Goal: Transaction & Acquisition: Purchase product/service

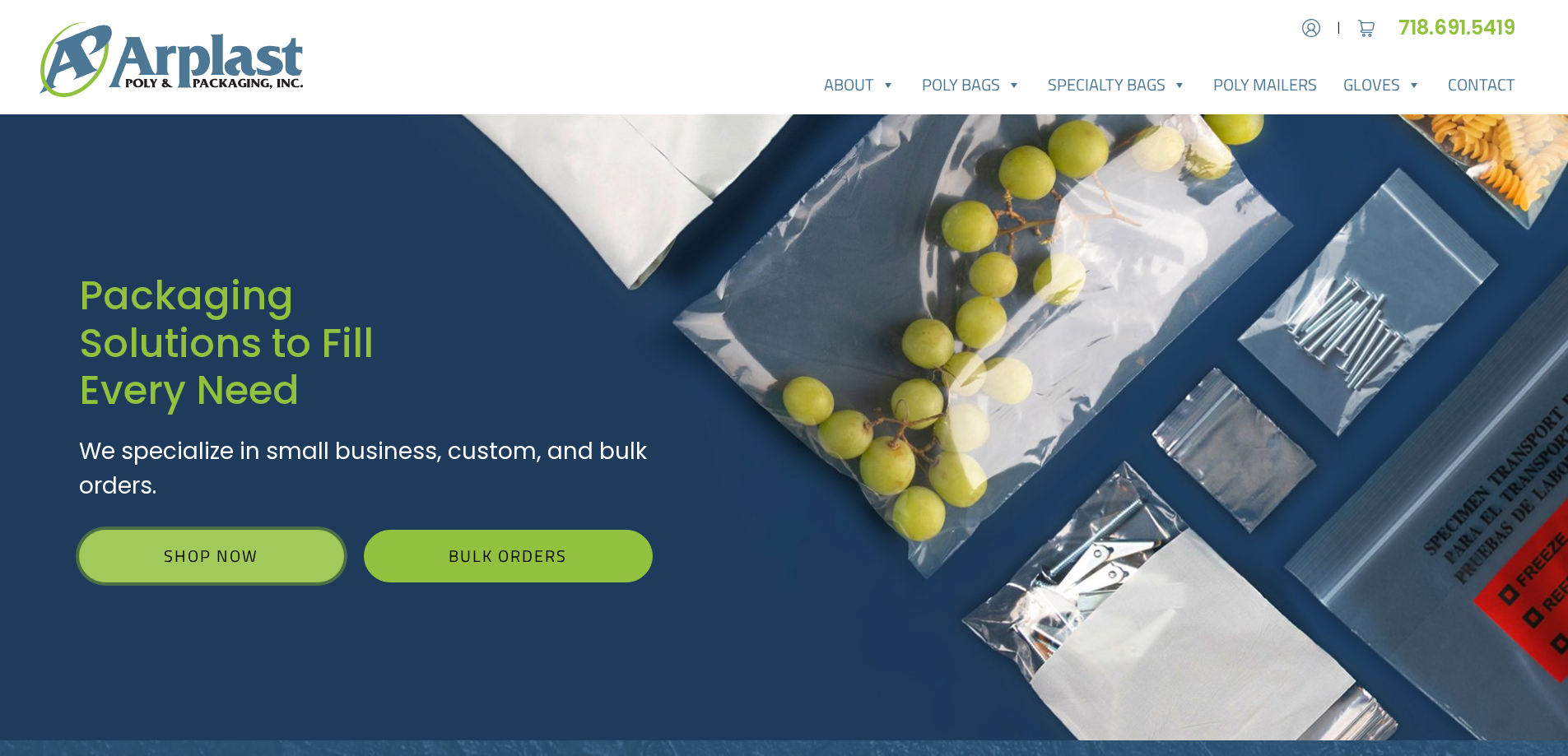
click at [198, 537] on link "Shop Now" at bounding box center [212, 556] width 265 height 53
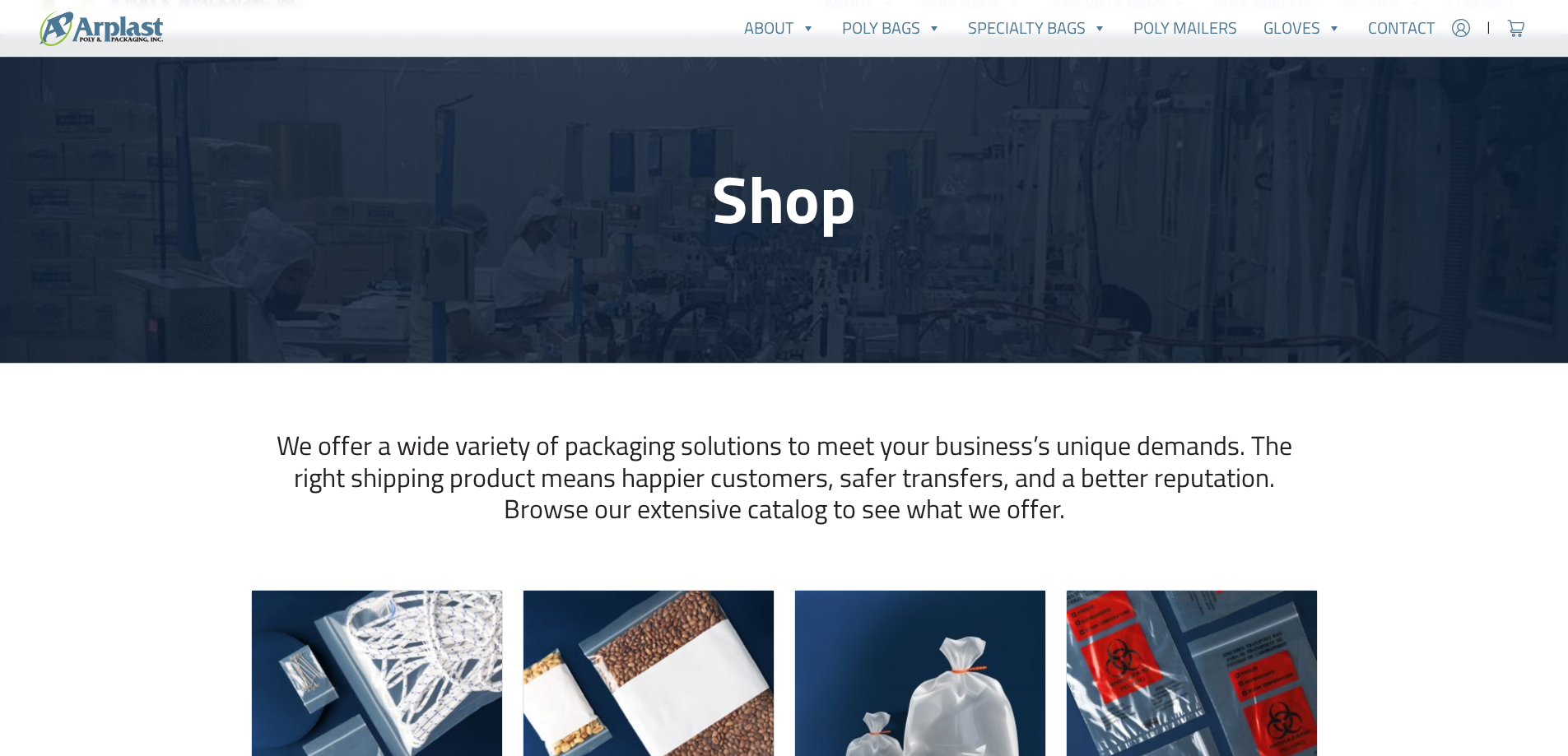
scroll to position [247, 0]
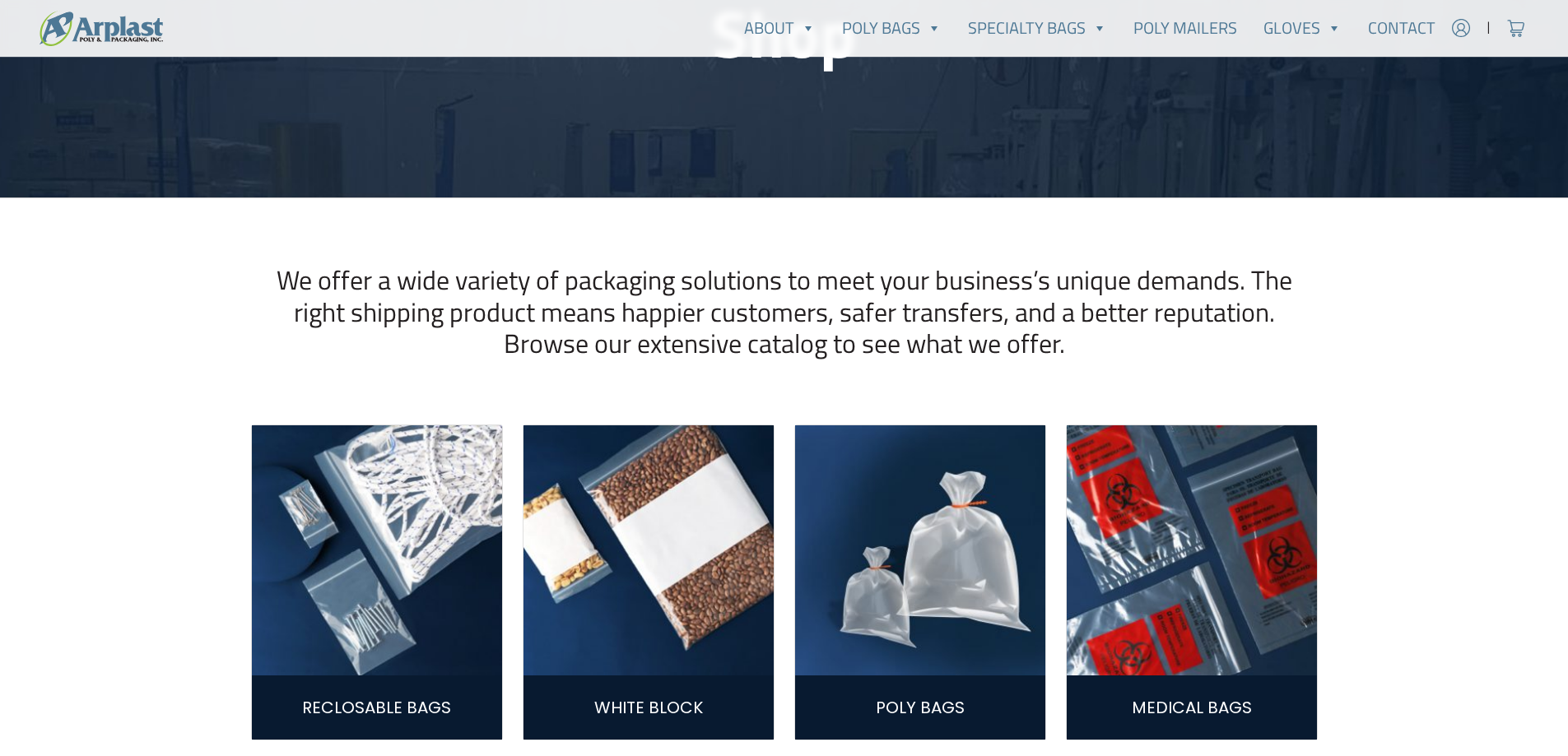
click at [977, 634] on img at bounding box center [920, 550] width 250 height 250
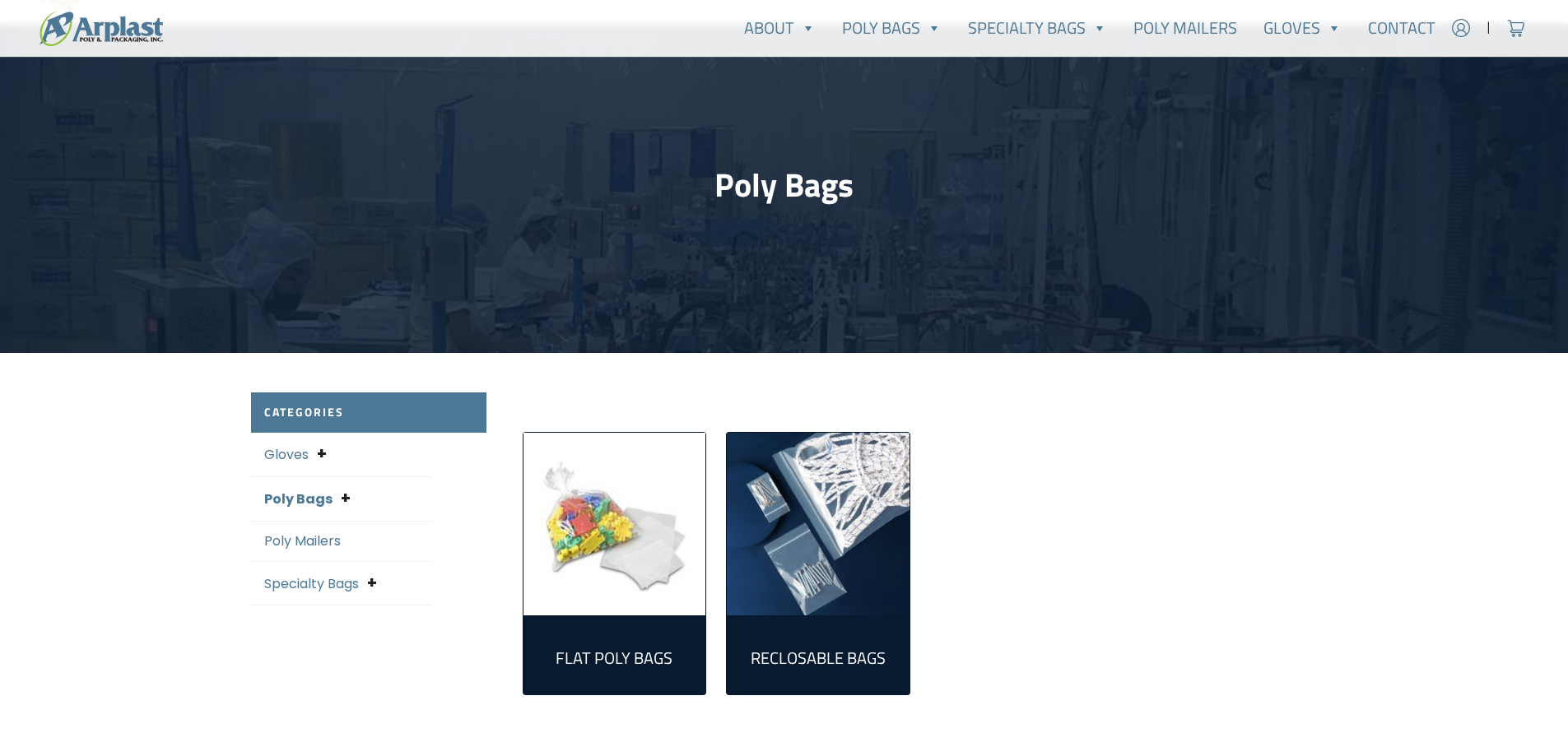
scroll to position [247, 0]
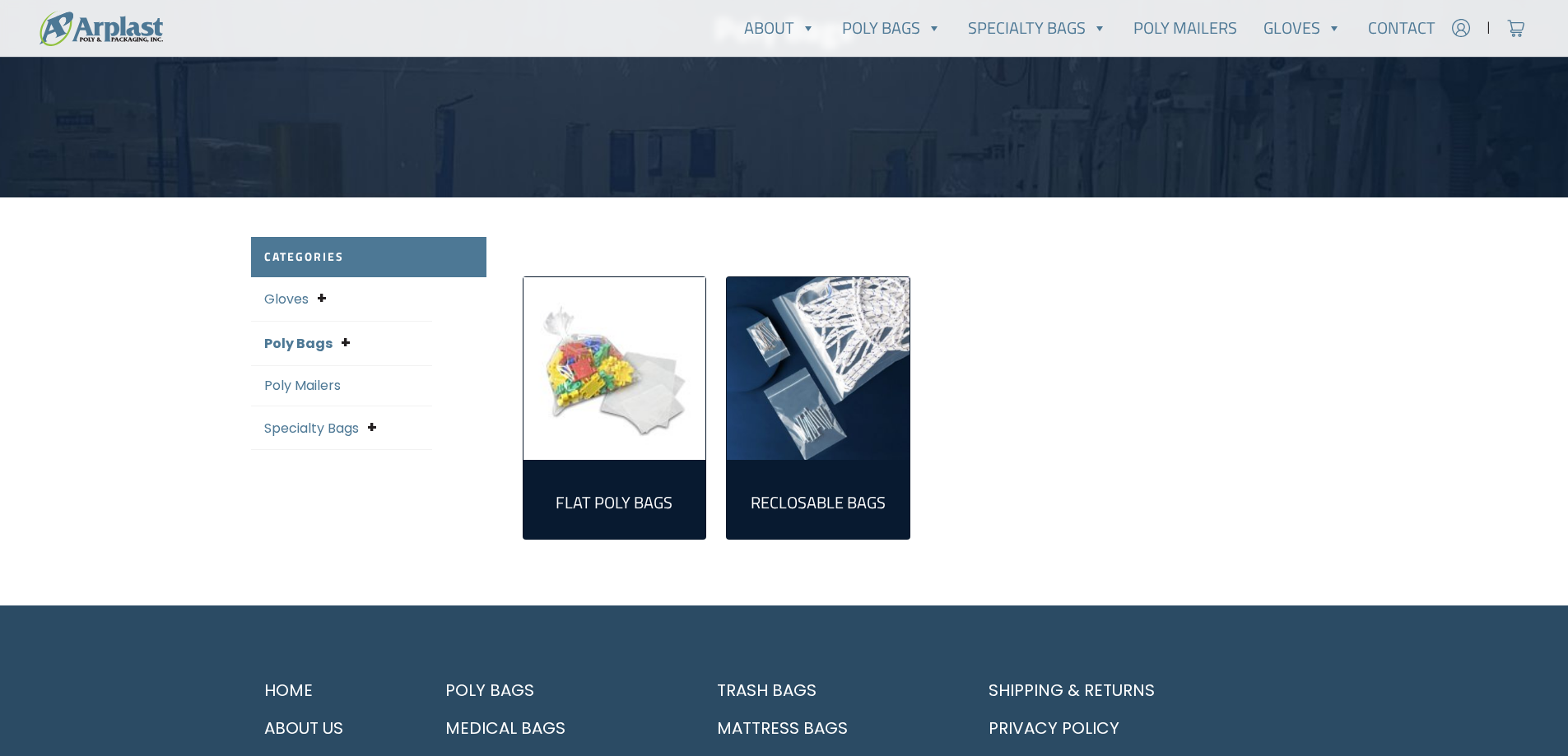
click at [627, 496] on h2 "Flat Poly Bags (305)" at bounding box center [615, 503] width 157 height 20
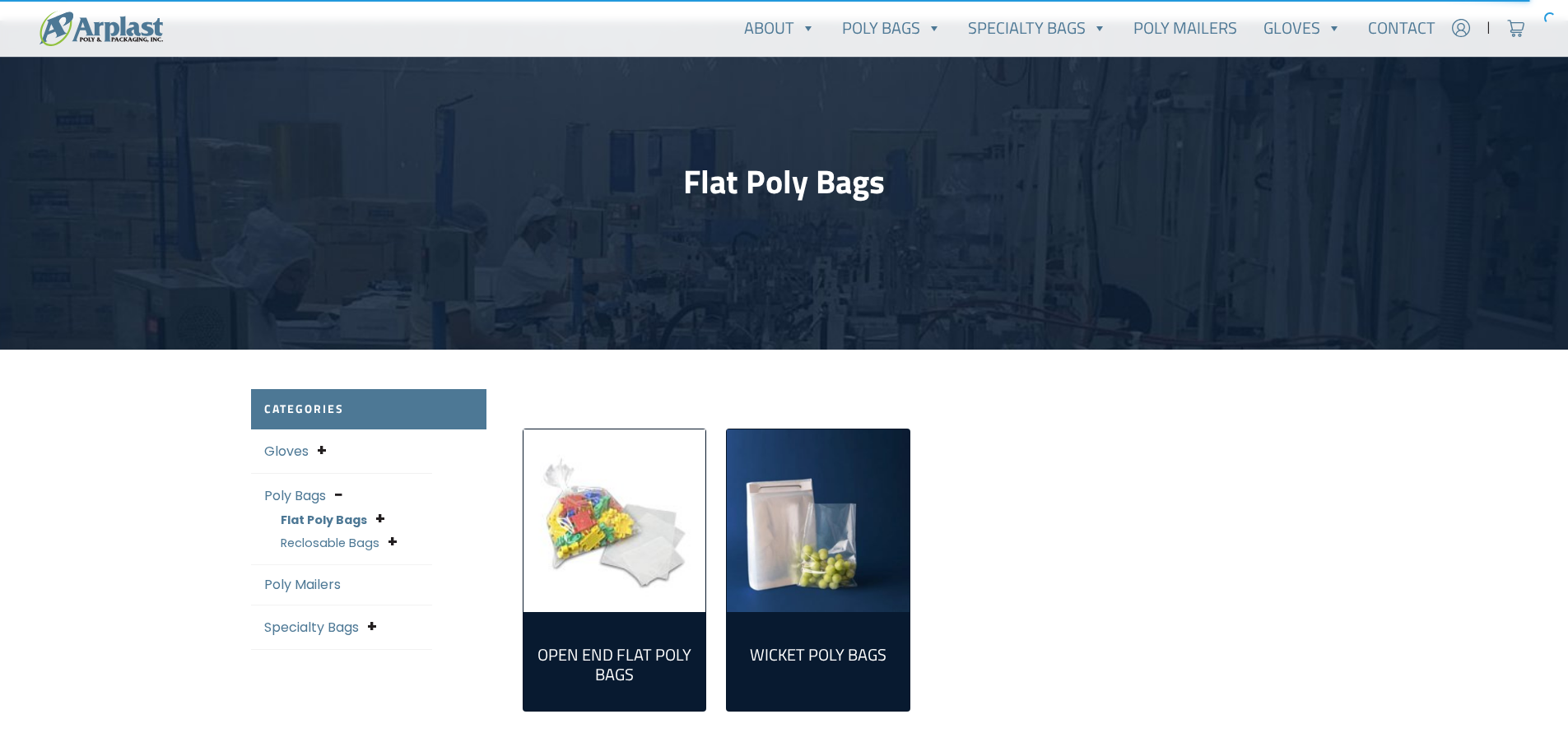
scroll to position [247, 0]
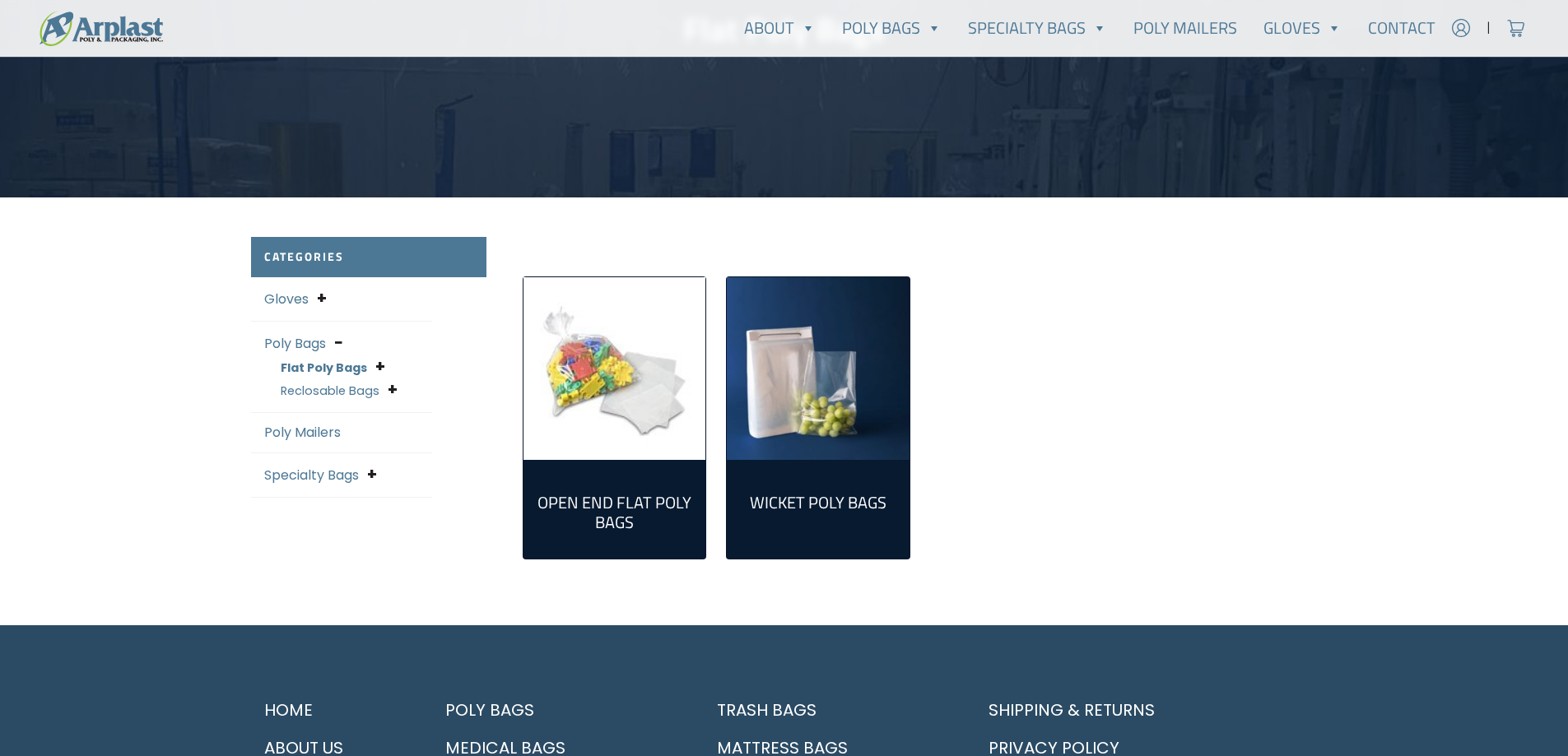
click at [627, 496] on h2 "Open End Flat Poly Bags (298)" at bounding box center [615, 512] width 157 height 39
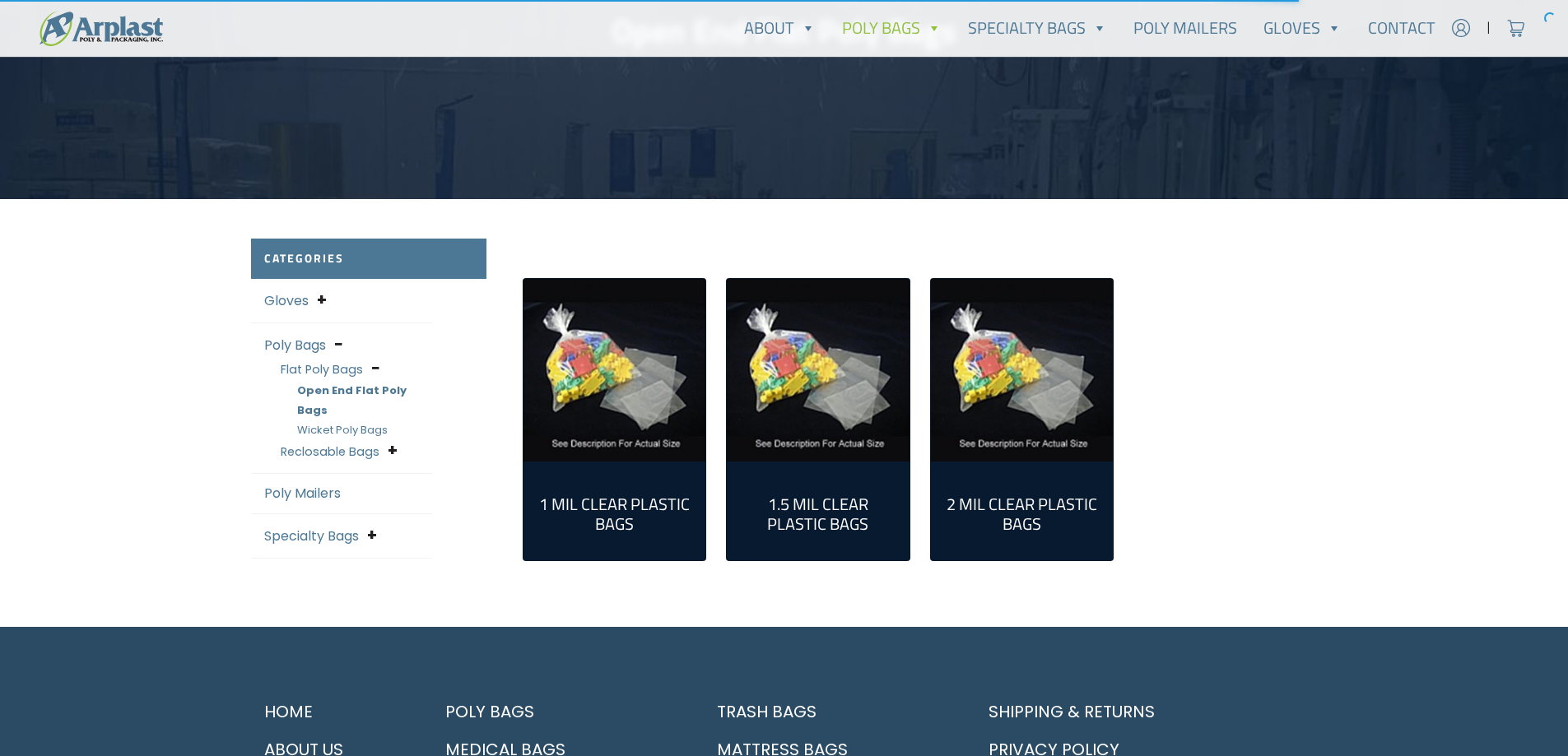
scroll to position [247, 0]
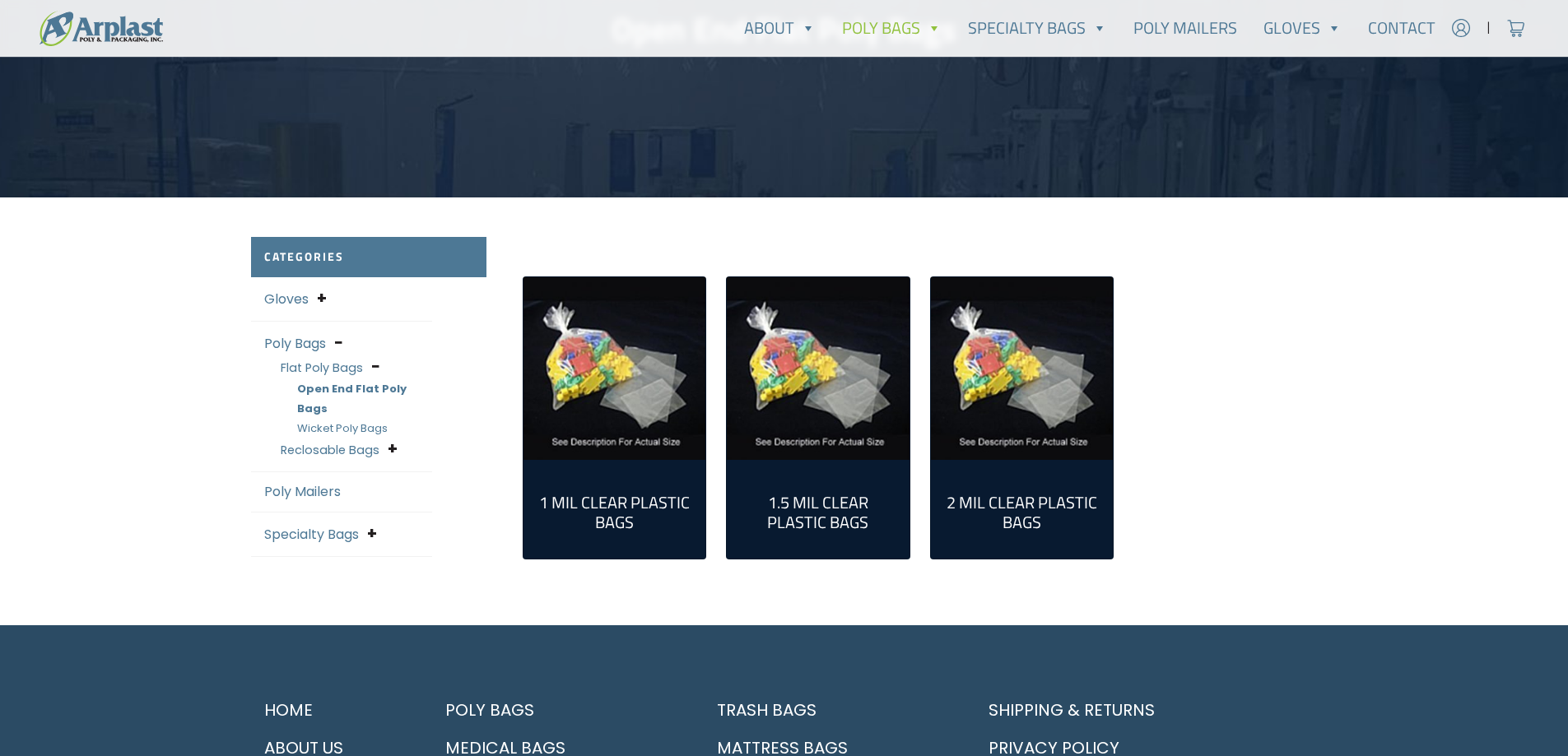
click at [803, 503] on h2 "1.5 Mil Clear Plastic Bags (95)" at bounding box center [818, 512] width 157 height 39
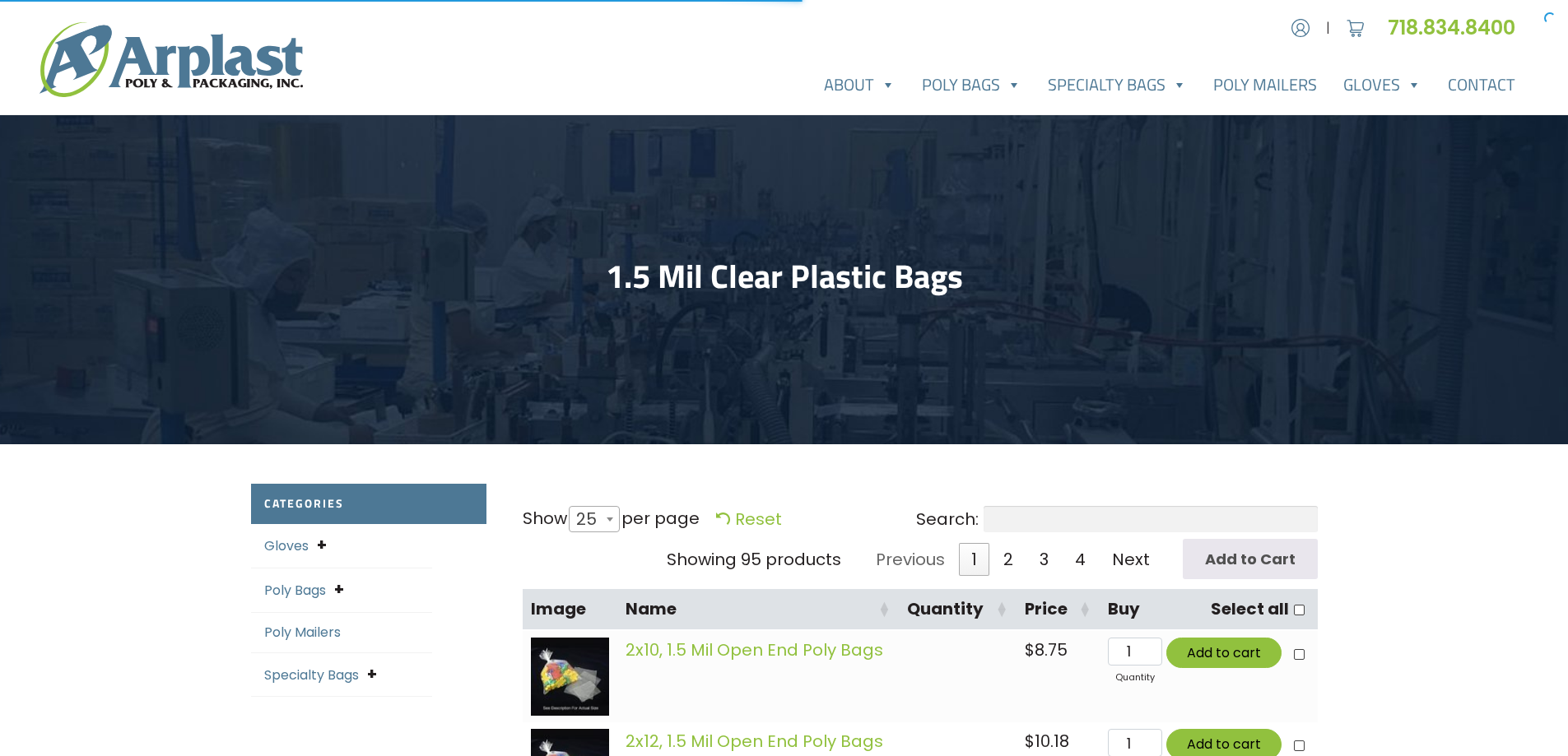
select select "25"
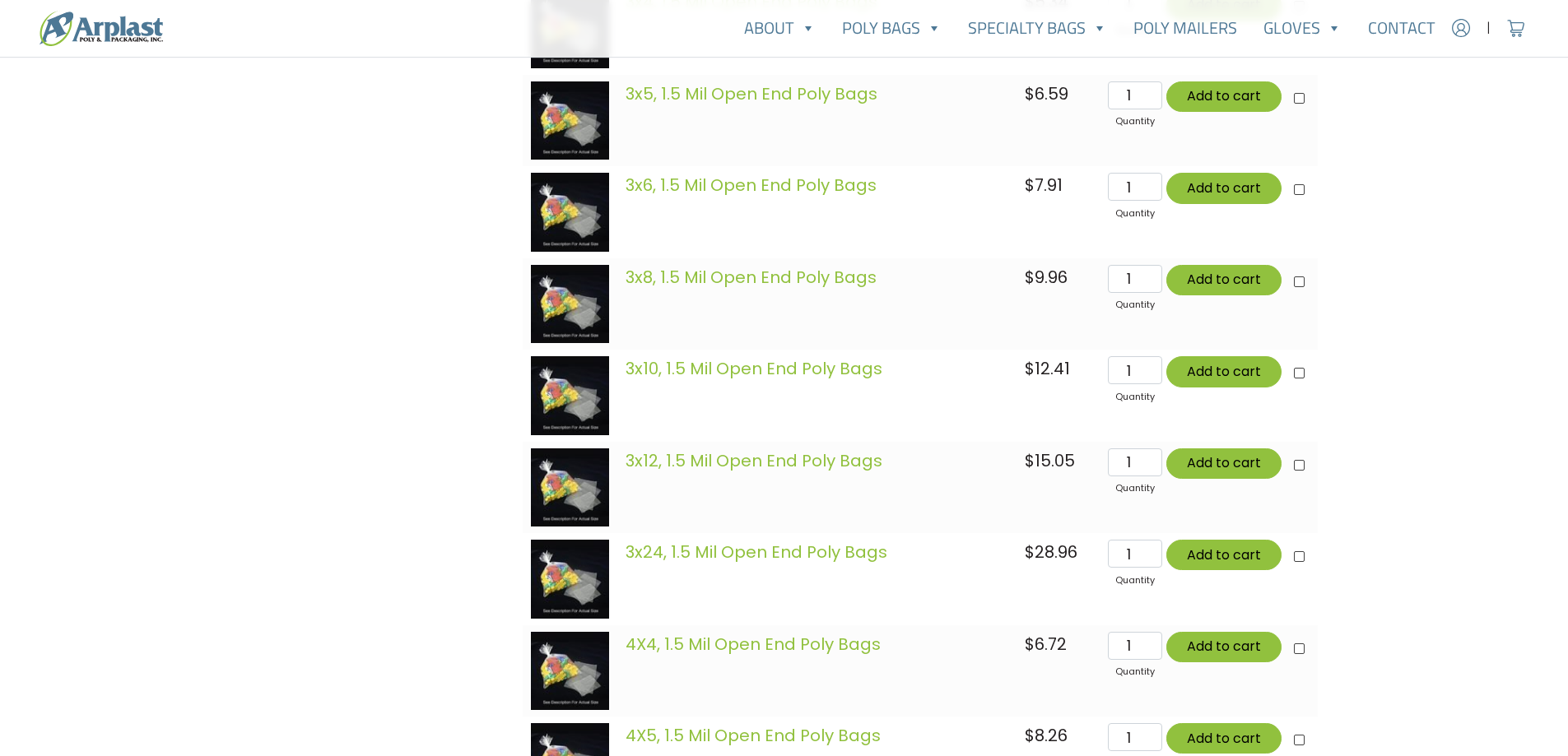
scroll to position [1069, 0]
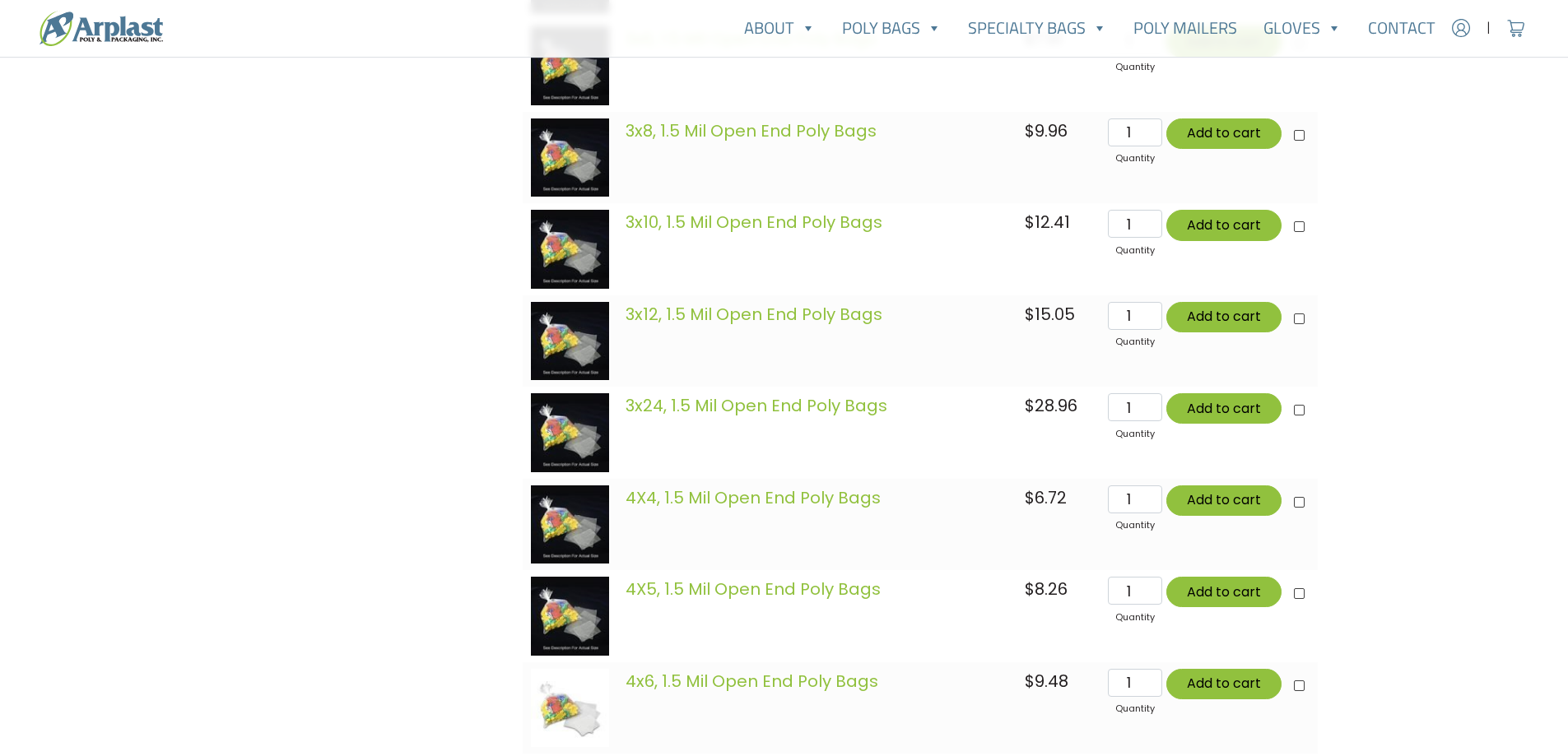
click at [555, 438] on img at bounding box center [570, 433] width 78 height 78
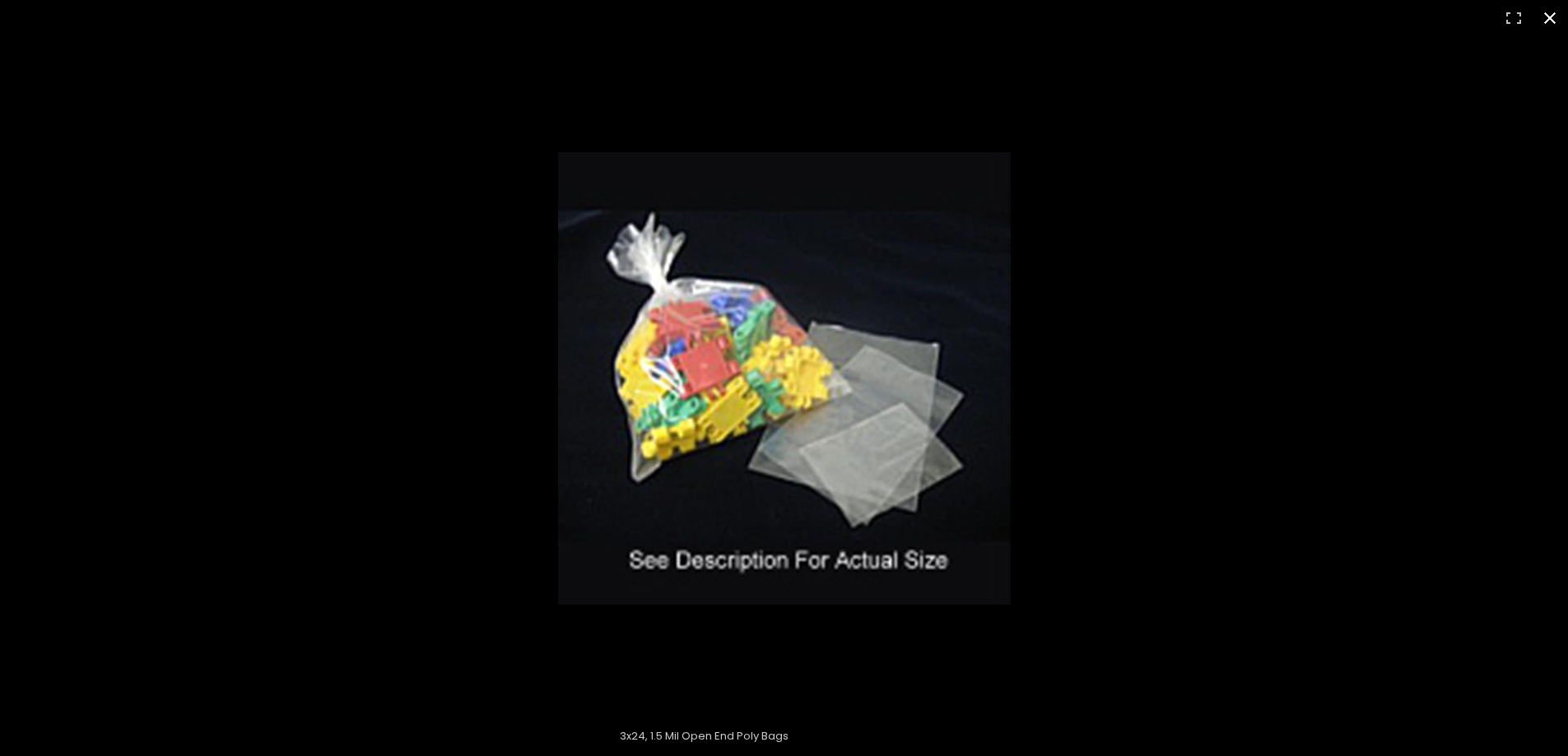
click at [1545, 17] on button "Close (Esc)" at bounding box center [1550, 18] width 36 height 36
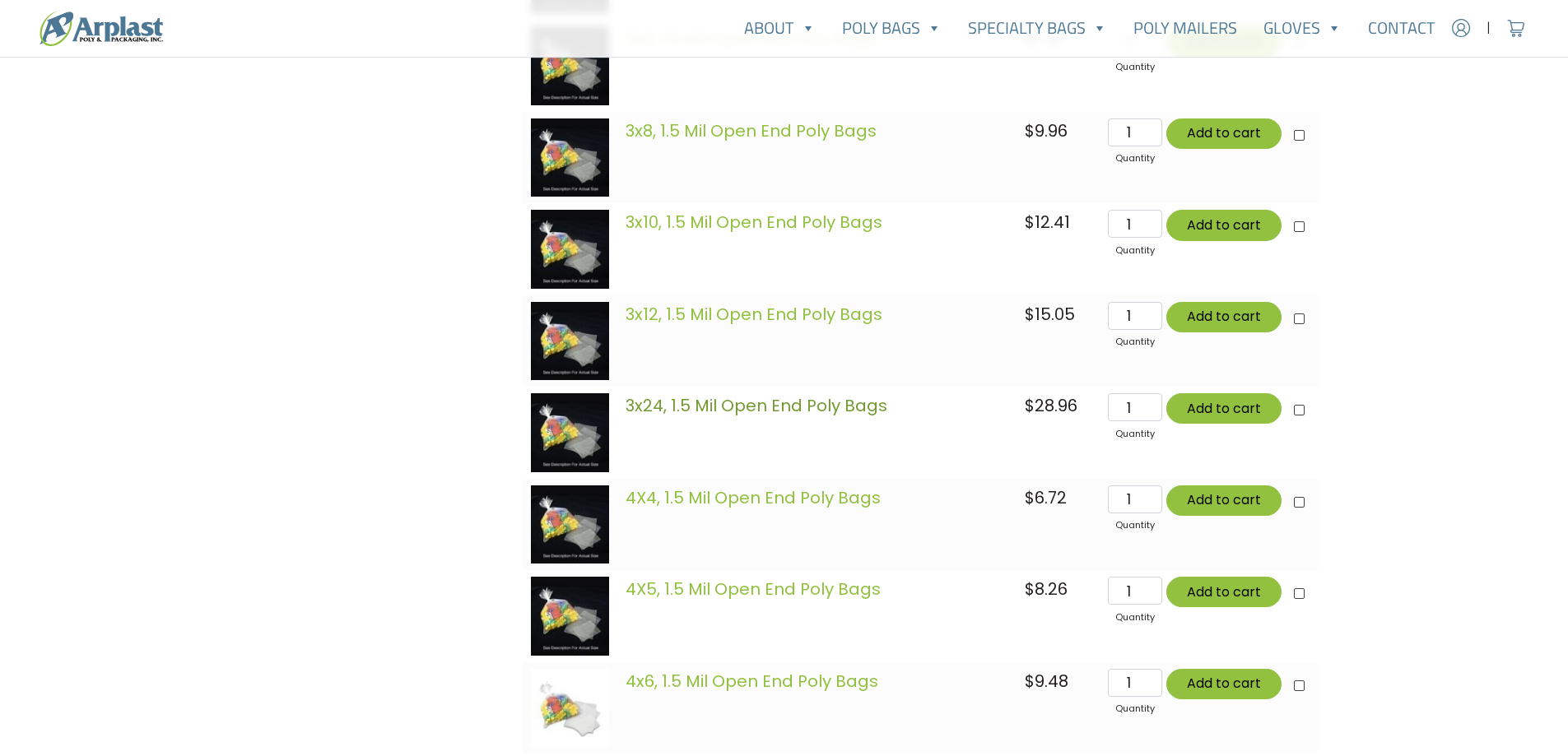
click at [807, 405] on link "3x24, 1.5 Mil Open End Poly Bags" at bounding box center [756, 406] width 262 height 23
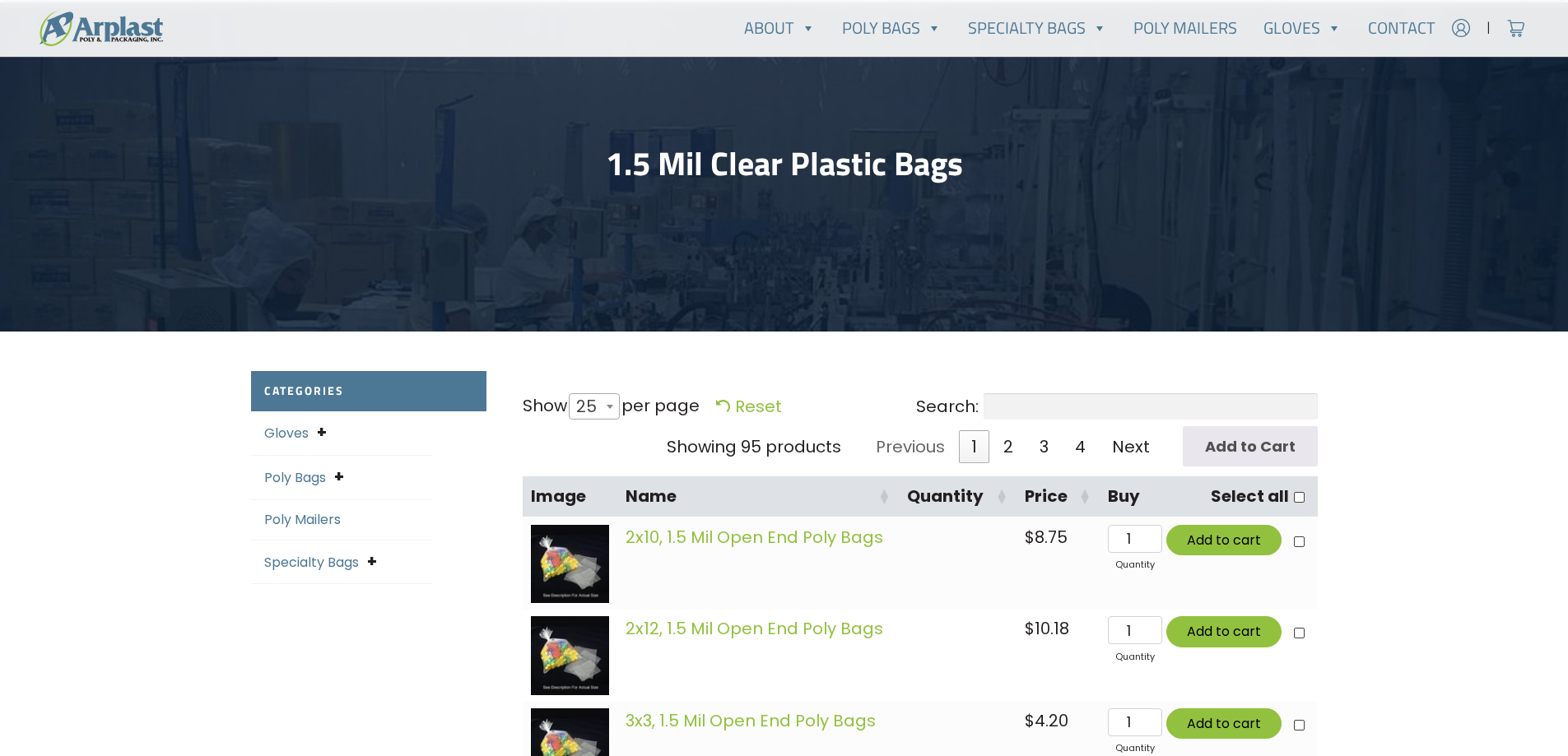
scroll to position [83, 0]
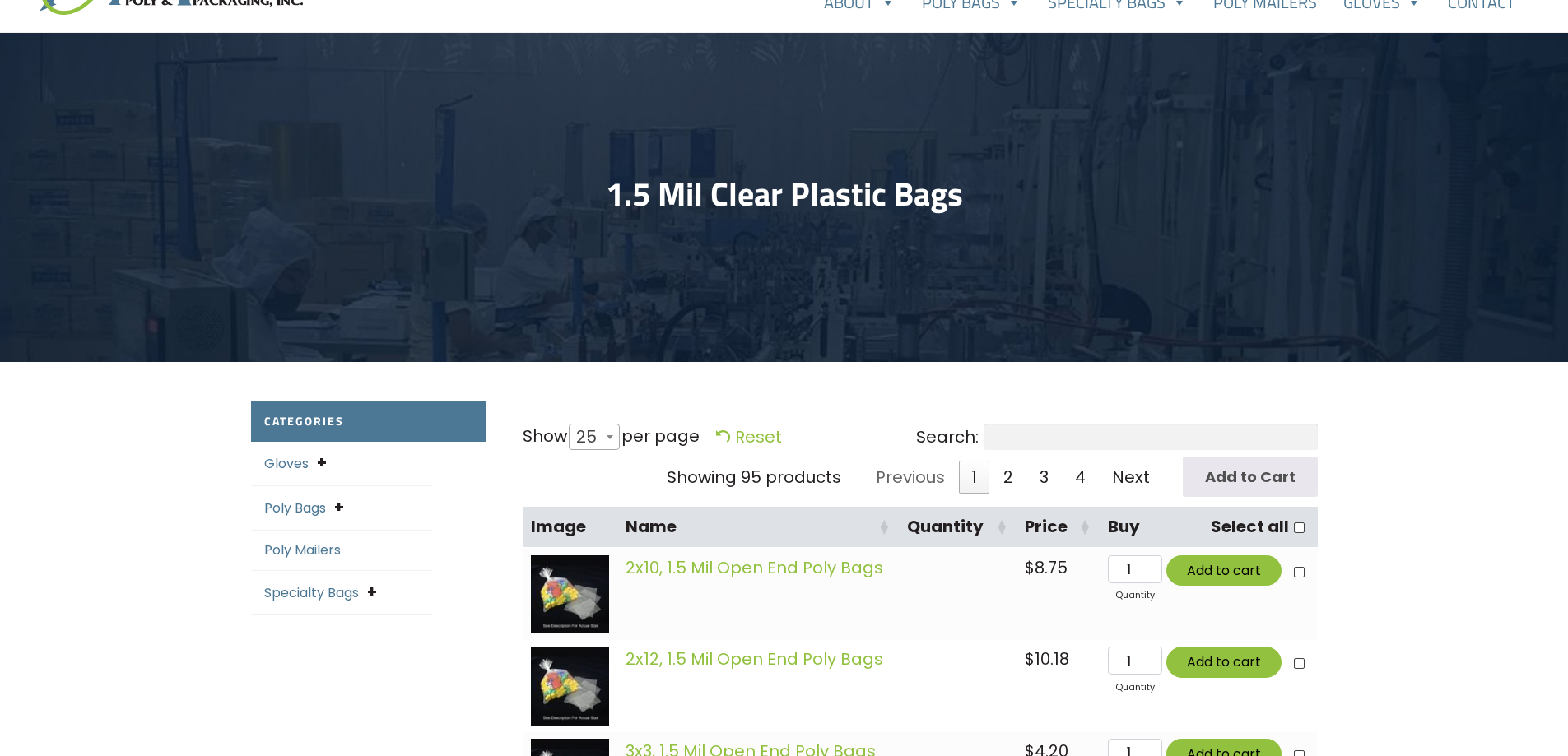
click at [983, 440] on input "Search:" at bounding box center [1150, 437] width 334 height 27
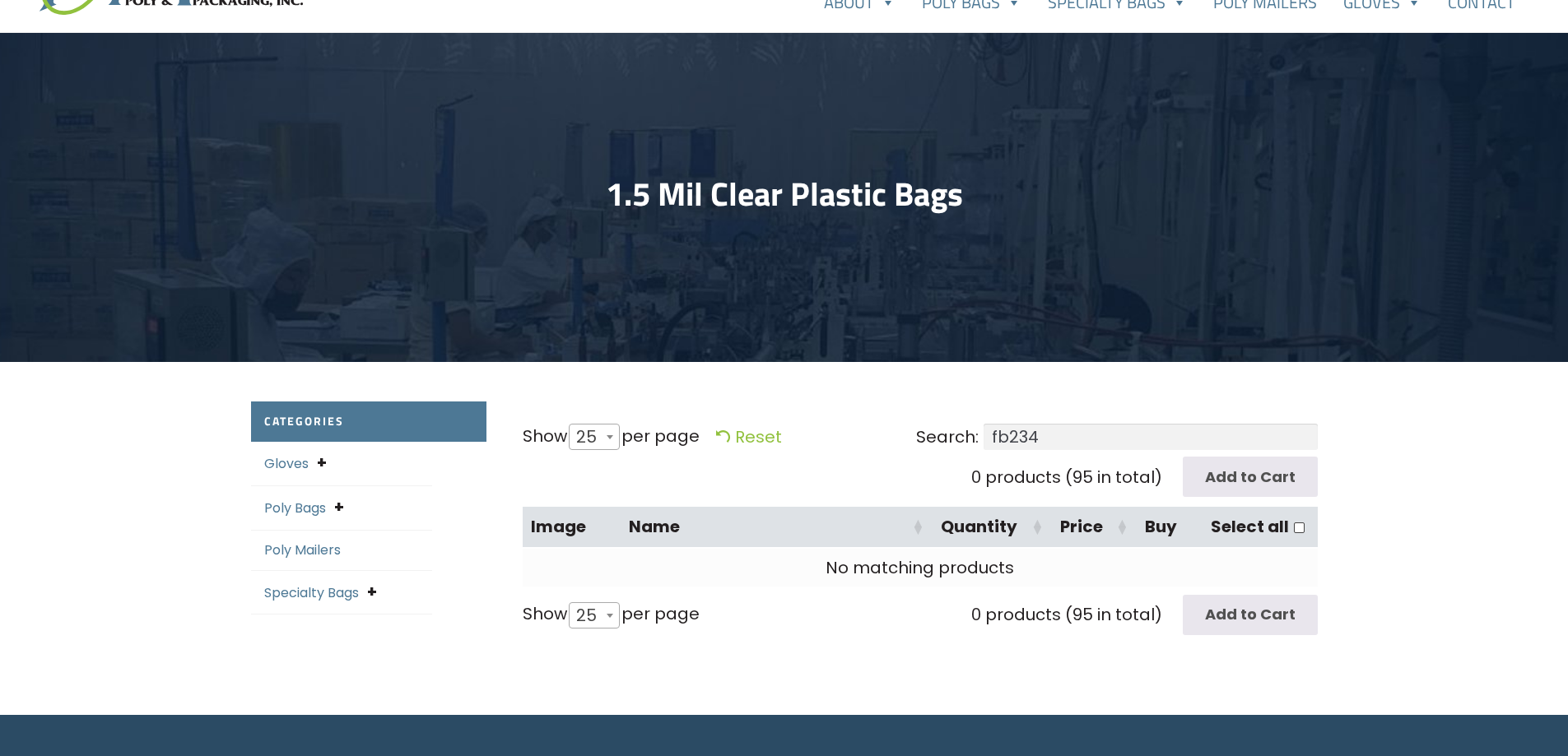
click at [983, 441] on input "fb234" at bounding box center [1150, 437] width 334 height 27
type input "fb234"
click at [770, 437] on link "Reset" at bounding box center [749, 437] width 66 height 23
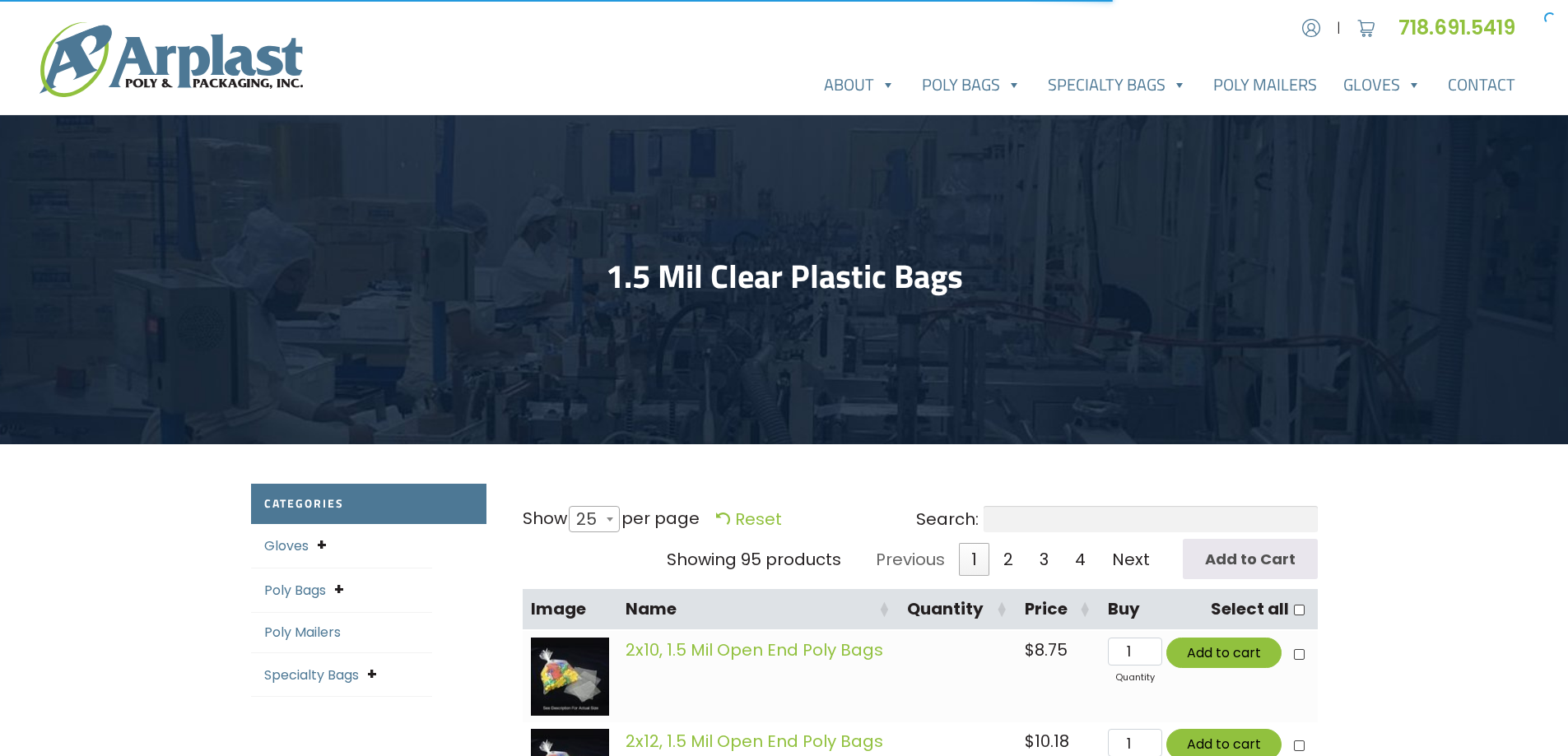
select select "25"
click at [983, 529] on input "Search:" at bounding box center [1150, 519] width 334 height 27
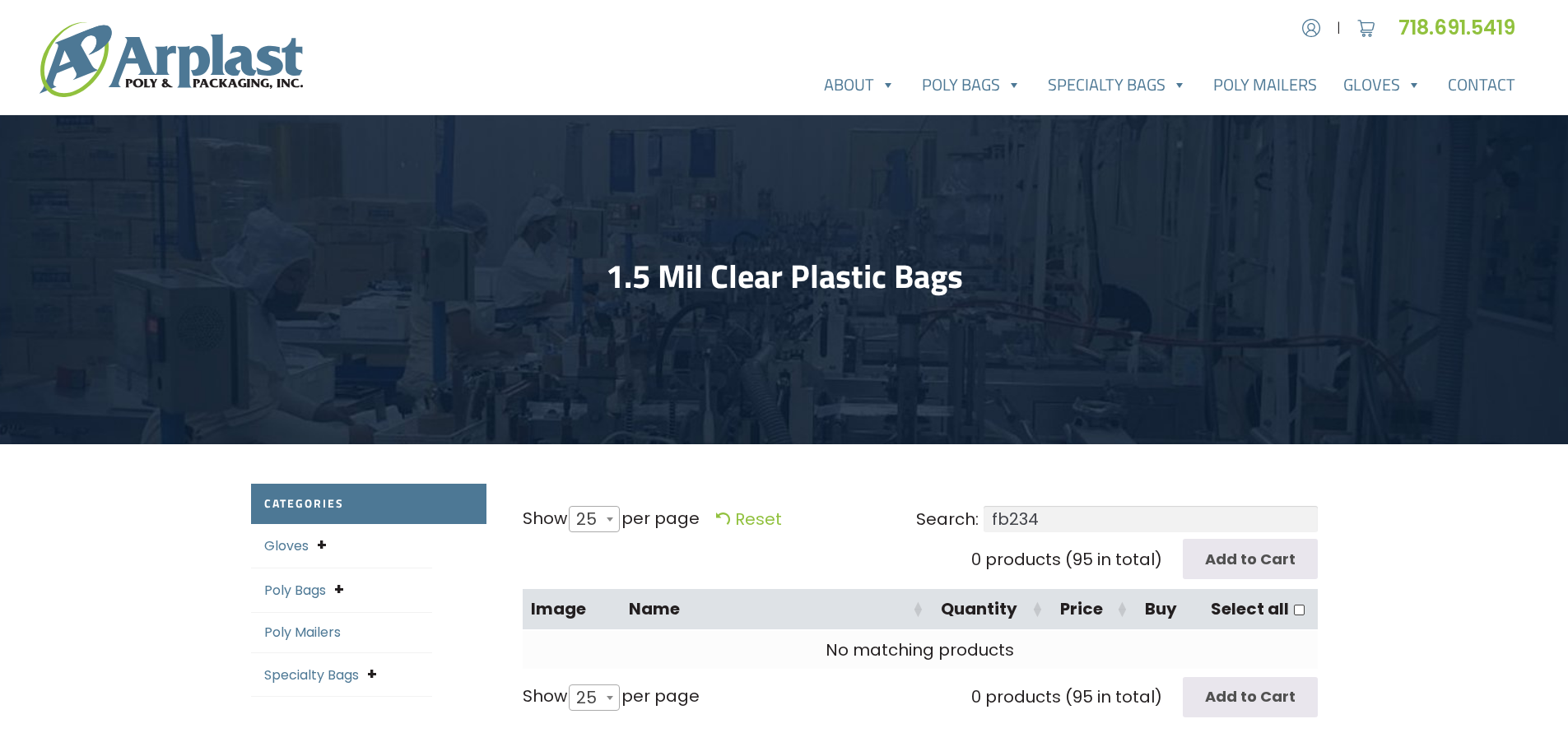
type input "fb234"
click at [281, 592] on link "Poly Bags" at bounding box center [295, 590] width 62 height 19
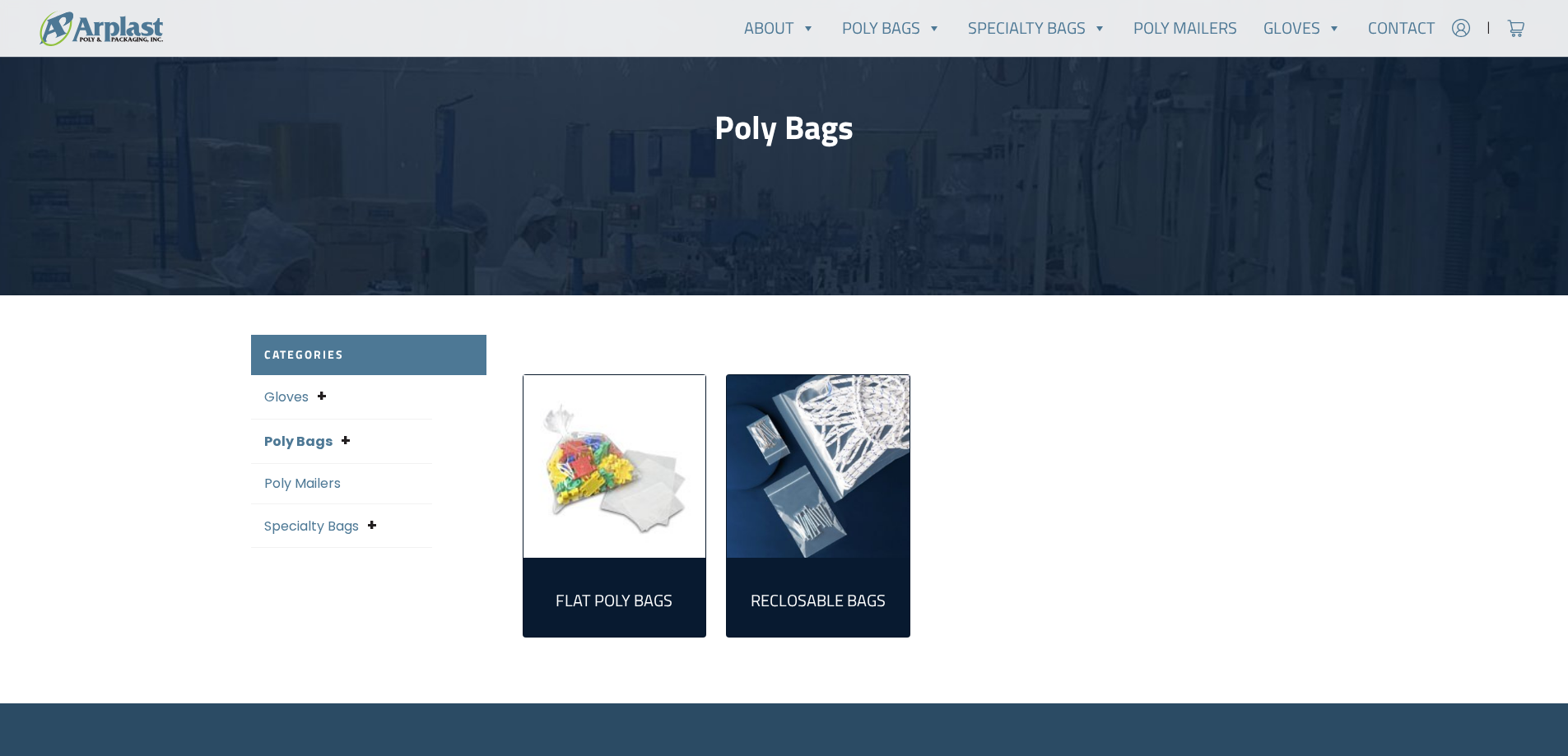
scroll to position [164, 0]
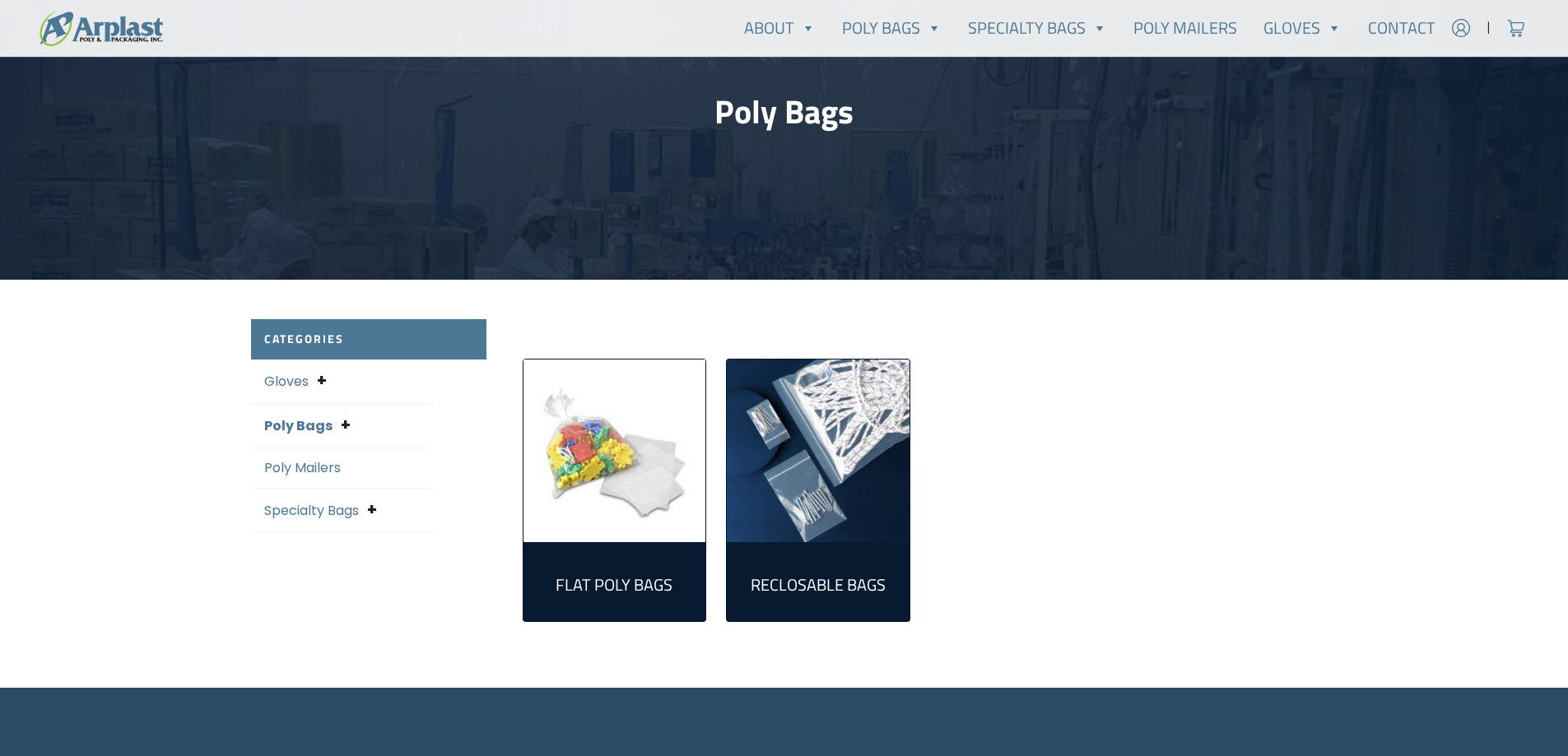
click at [623, 478] on img "Visit product category Flat Poly Bags" at bounding box center [615, 450] width 183 height 183
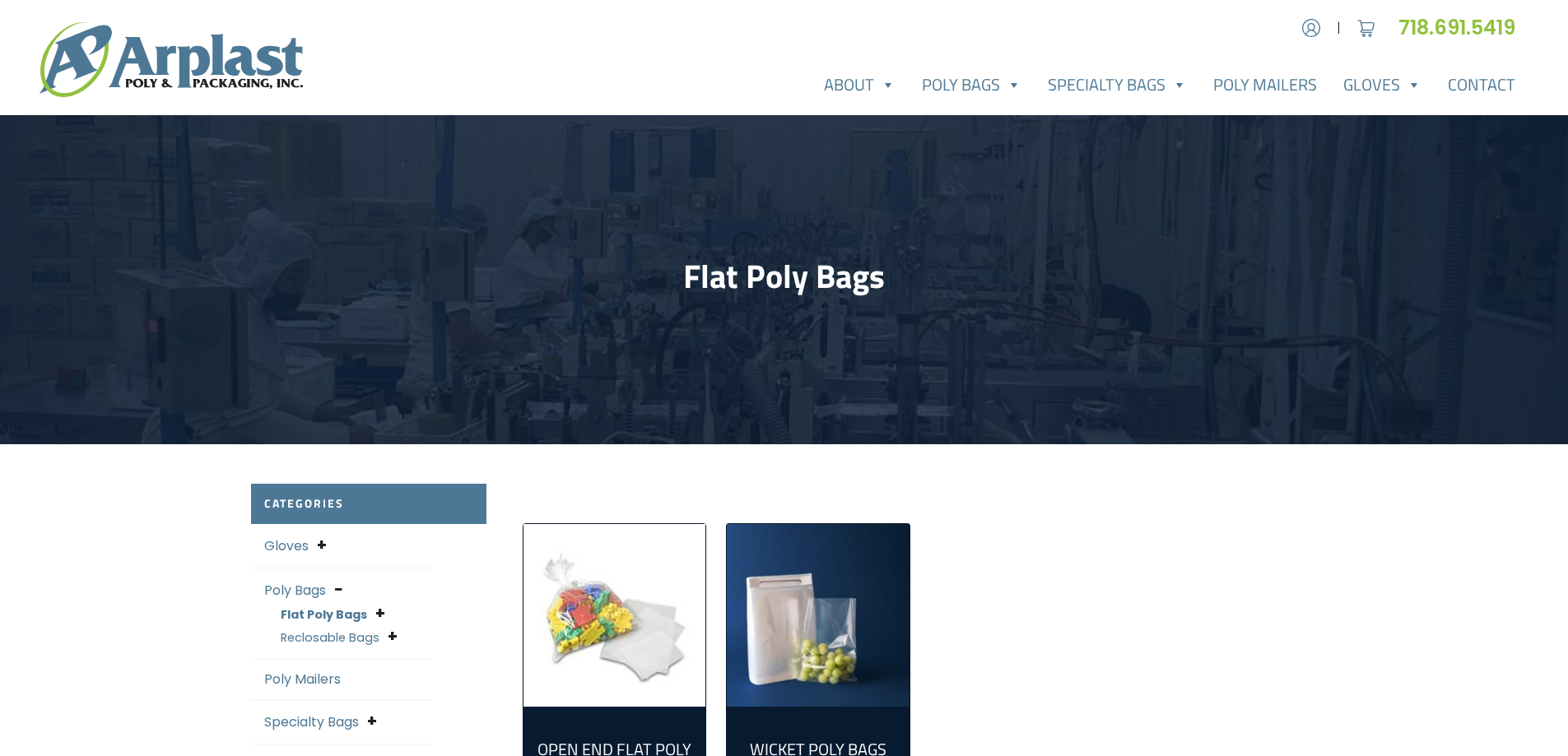
click at [631, 621] on img "Visit product category Open End Flat Poly Bags" at bounding box center [615, 615] width 183 height 183
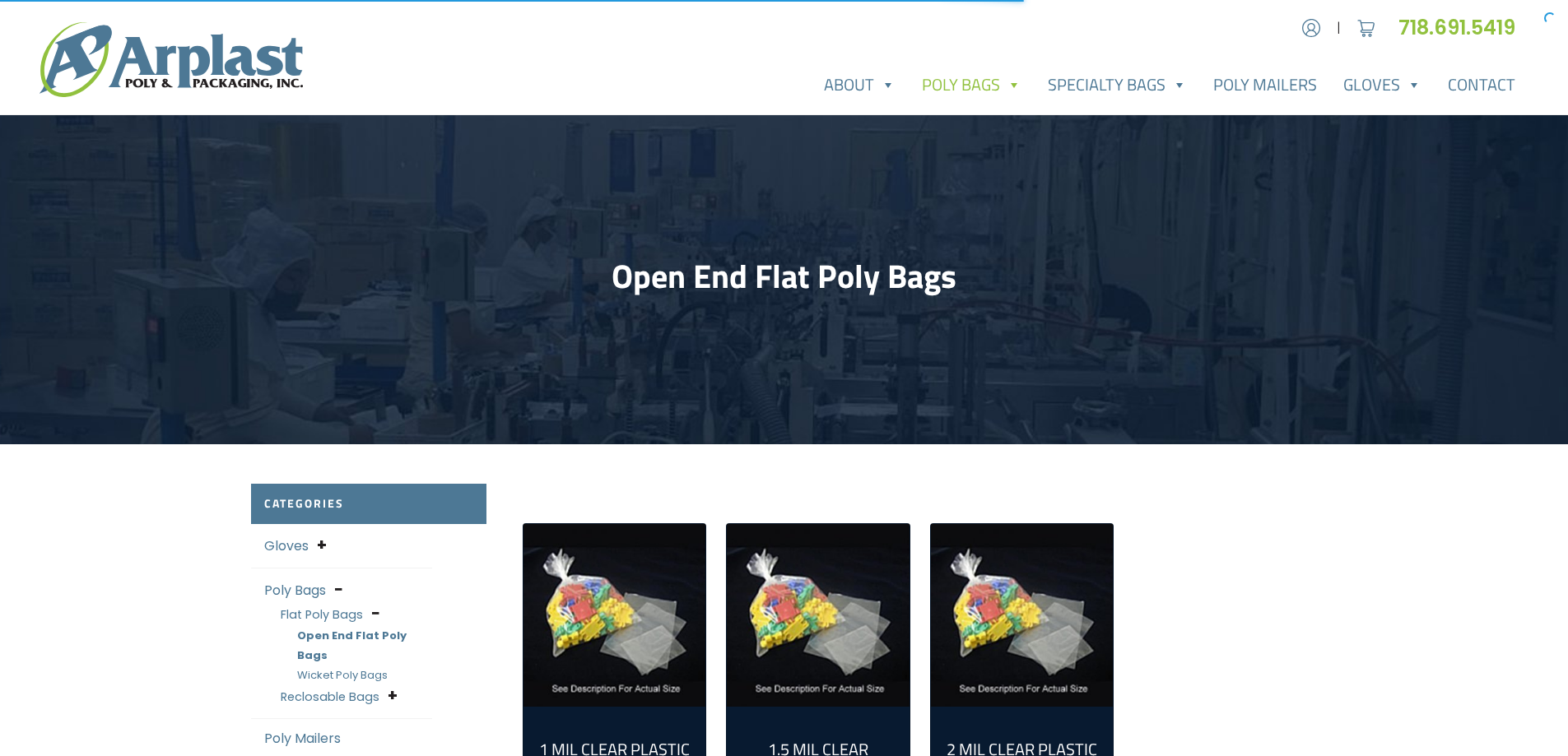
scroll to position [247, 0]
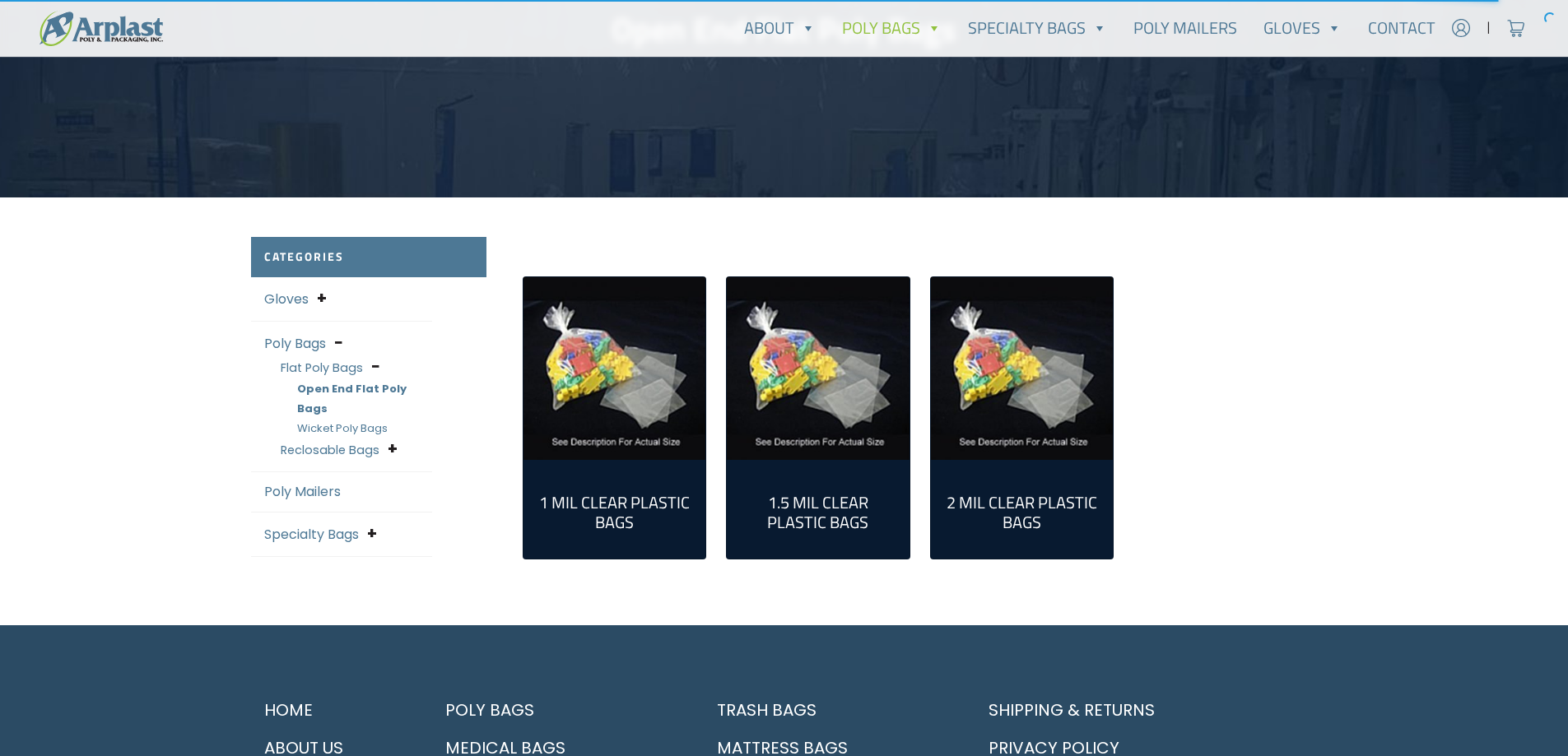
click at [987, 405] on img "Visit product category 2 Mil Clear Plastic Bags" at bounding box center [1022, 368] width 183 height 183
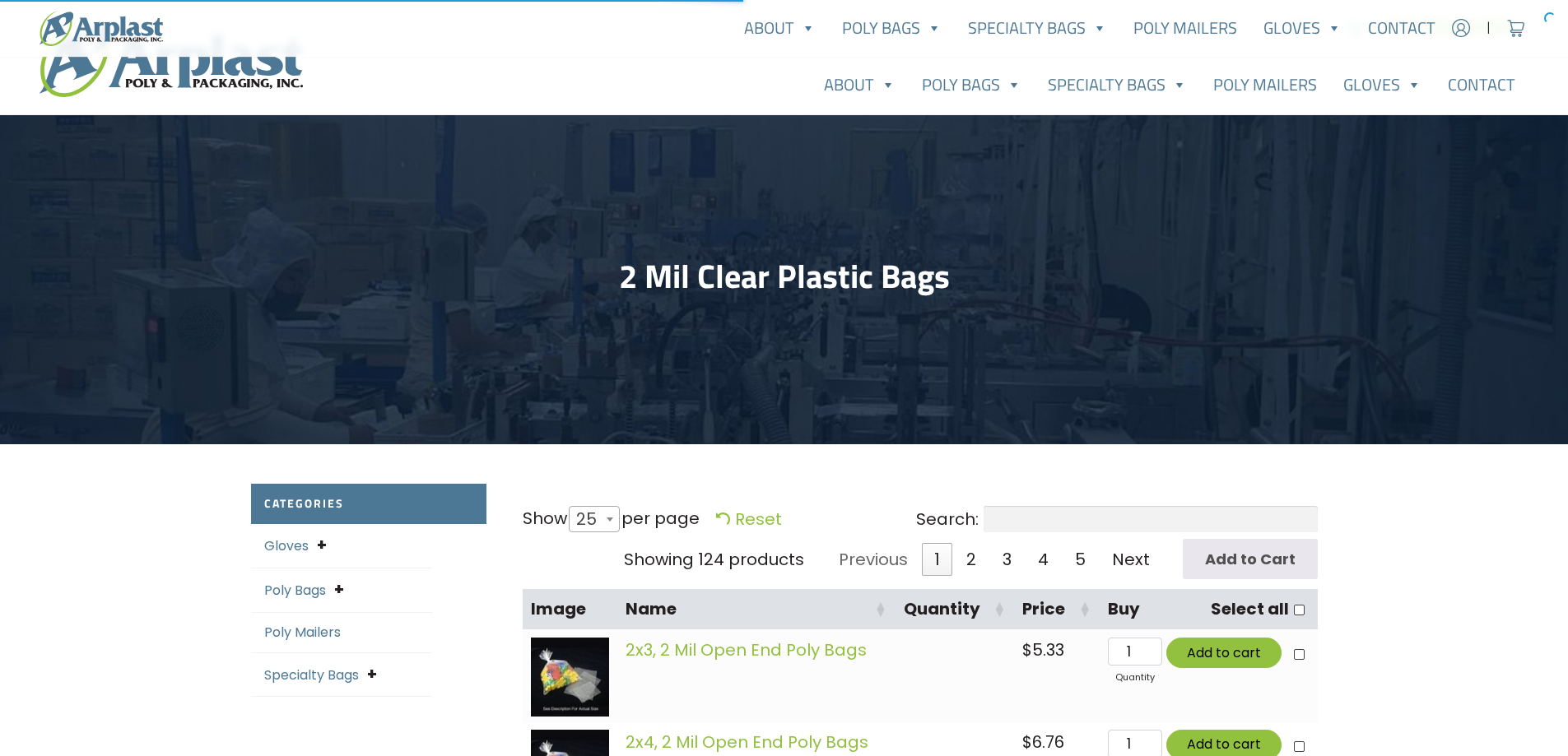
select select "25"
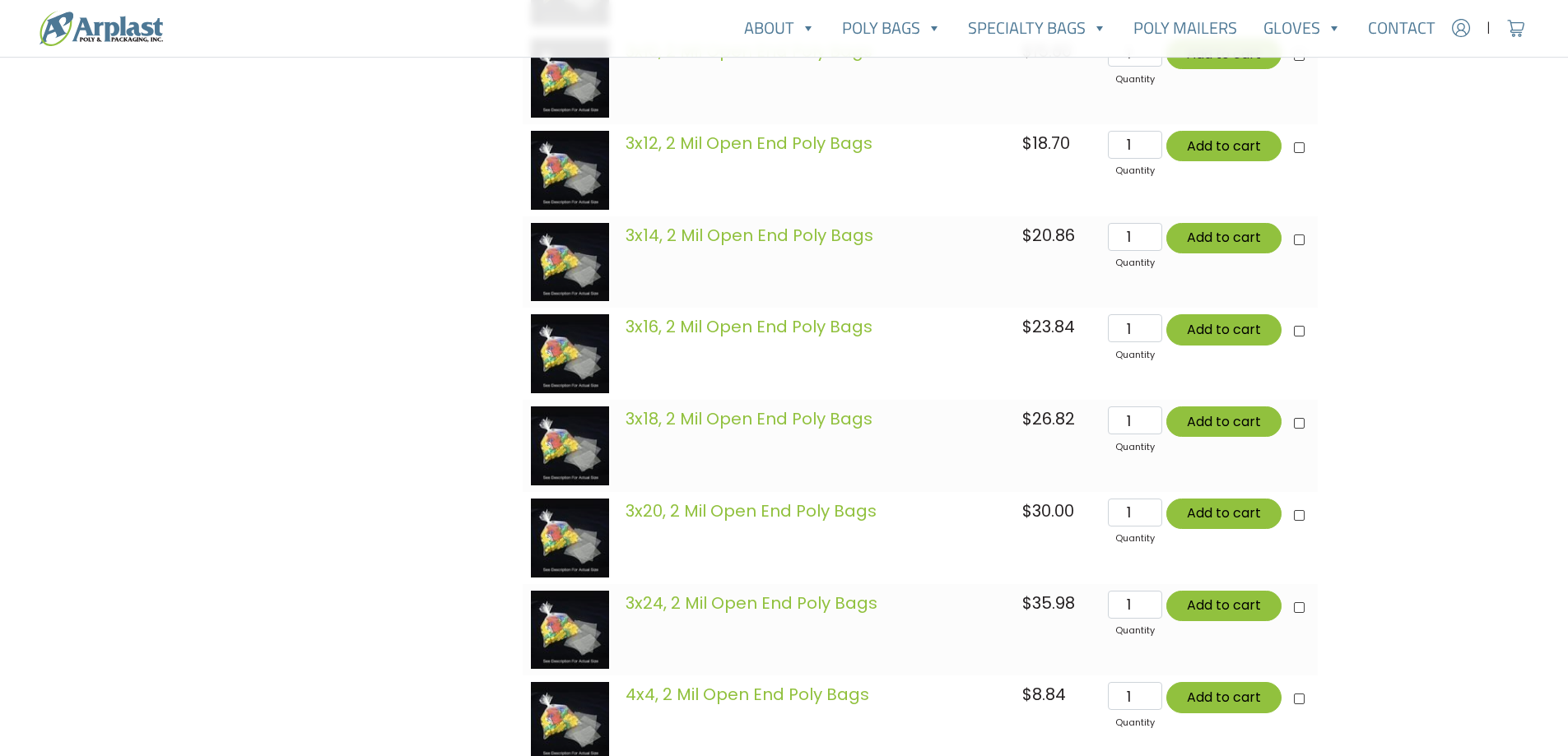
scroll to position [1892, 0]
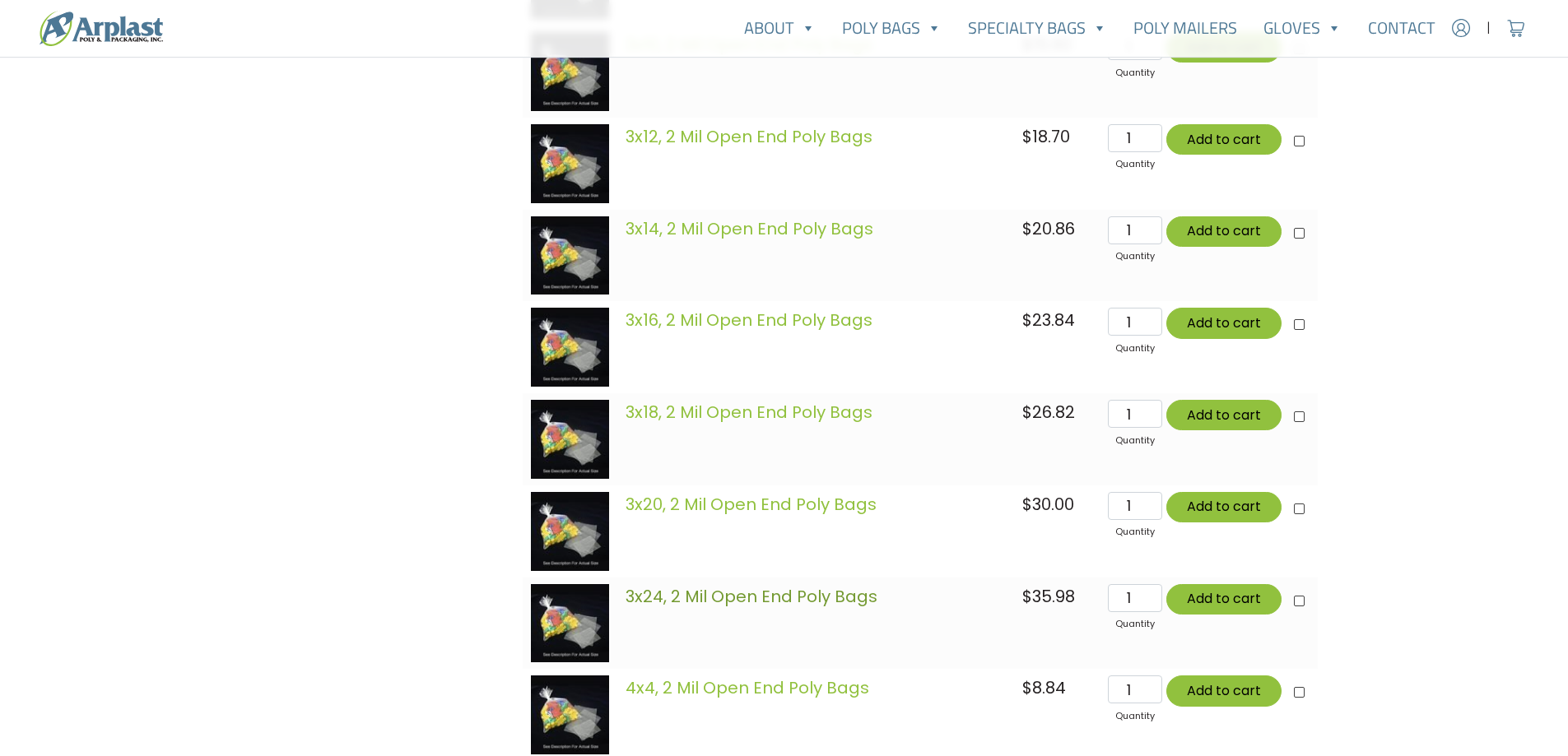
click at [772, 595] on link "3x24, 2 Mil Open End Poly Bags" at bounding box center [751, 597] width 252 height 23
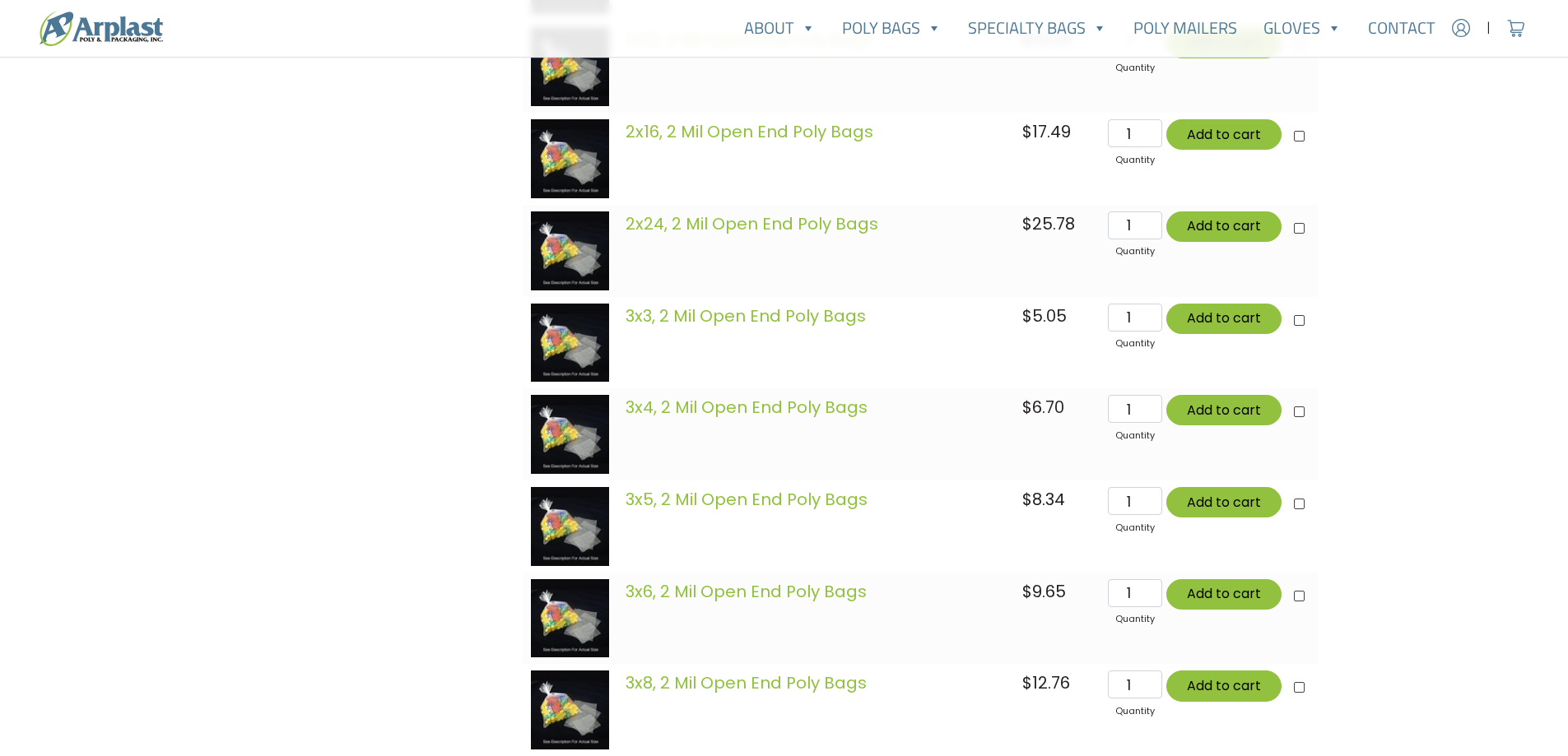
scroll to position [1152, 0]
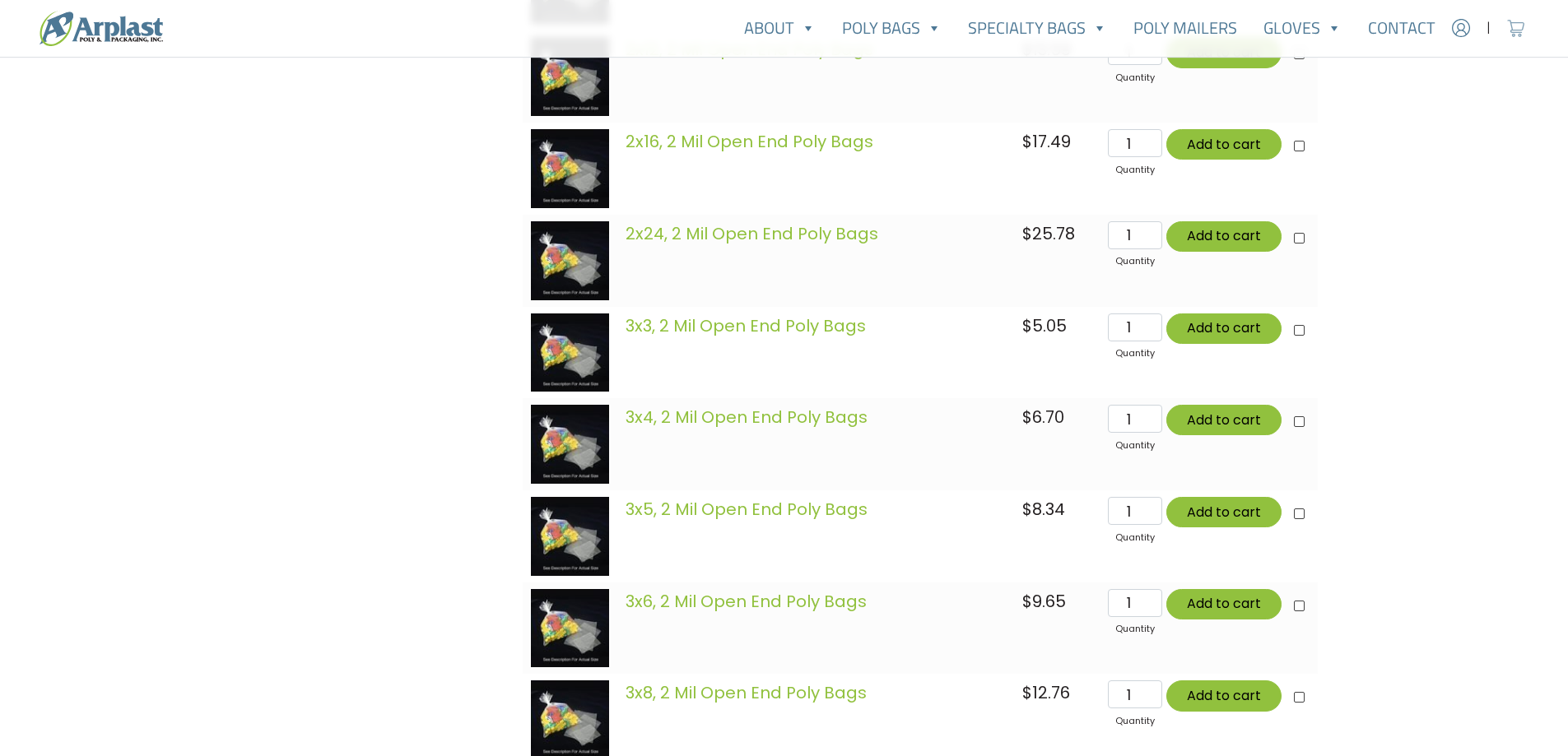
click at [1520, 29] on img at bounding box center [1516, 28] width 25 height 25
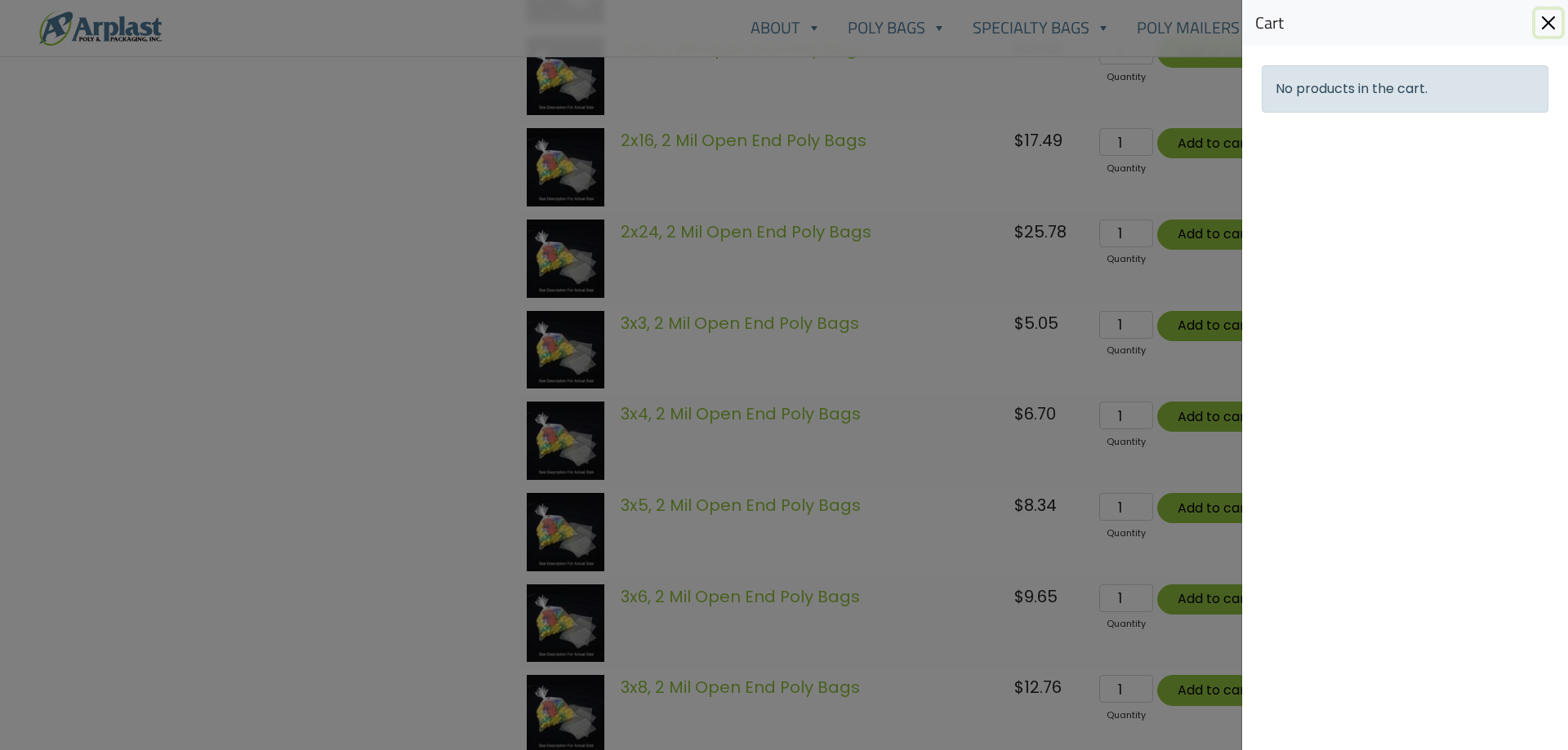
click at [1547, 28] on button "Close" at bounding box center [1548, 23] width 26 height 26
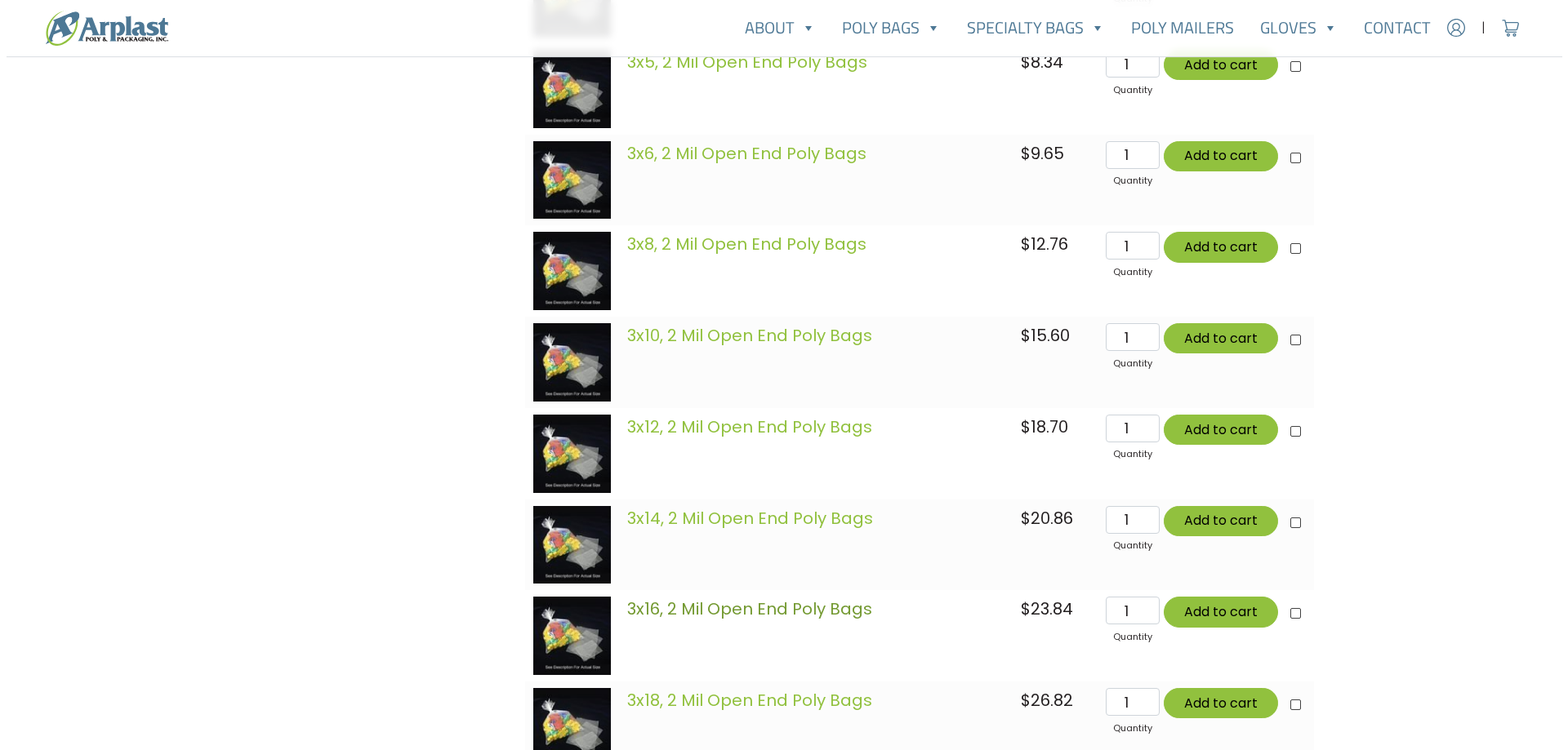
scroll to position [1795, 0]
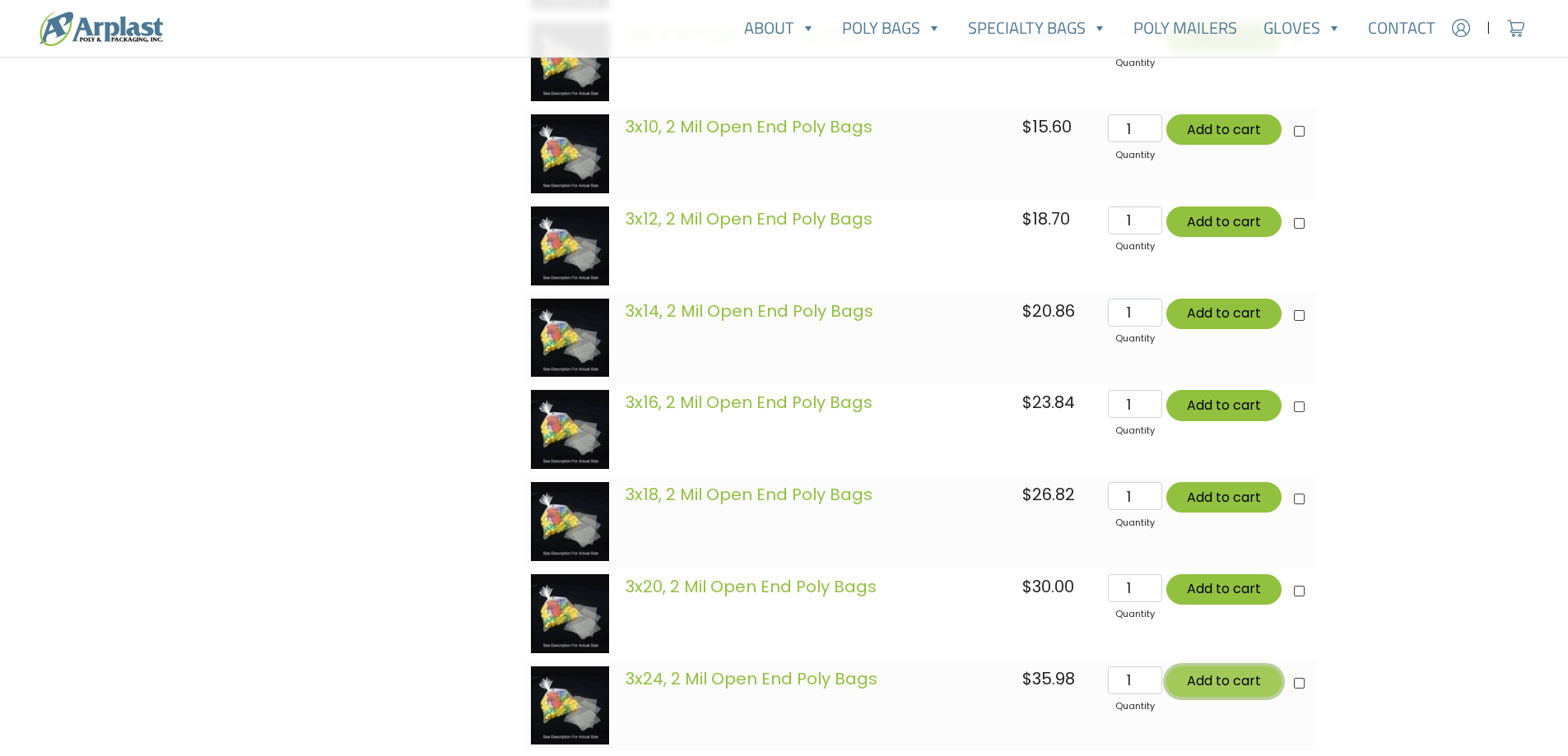
click at [1215, 683] on button "Add to cart" at bounding box center [1224, 681] width 115 height 31
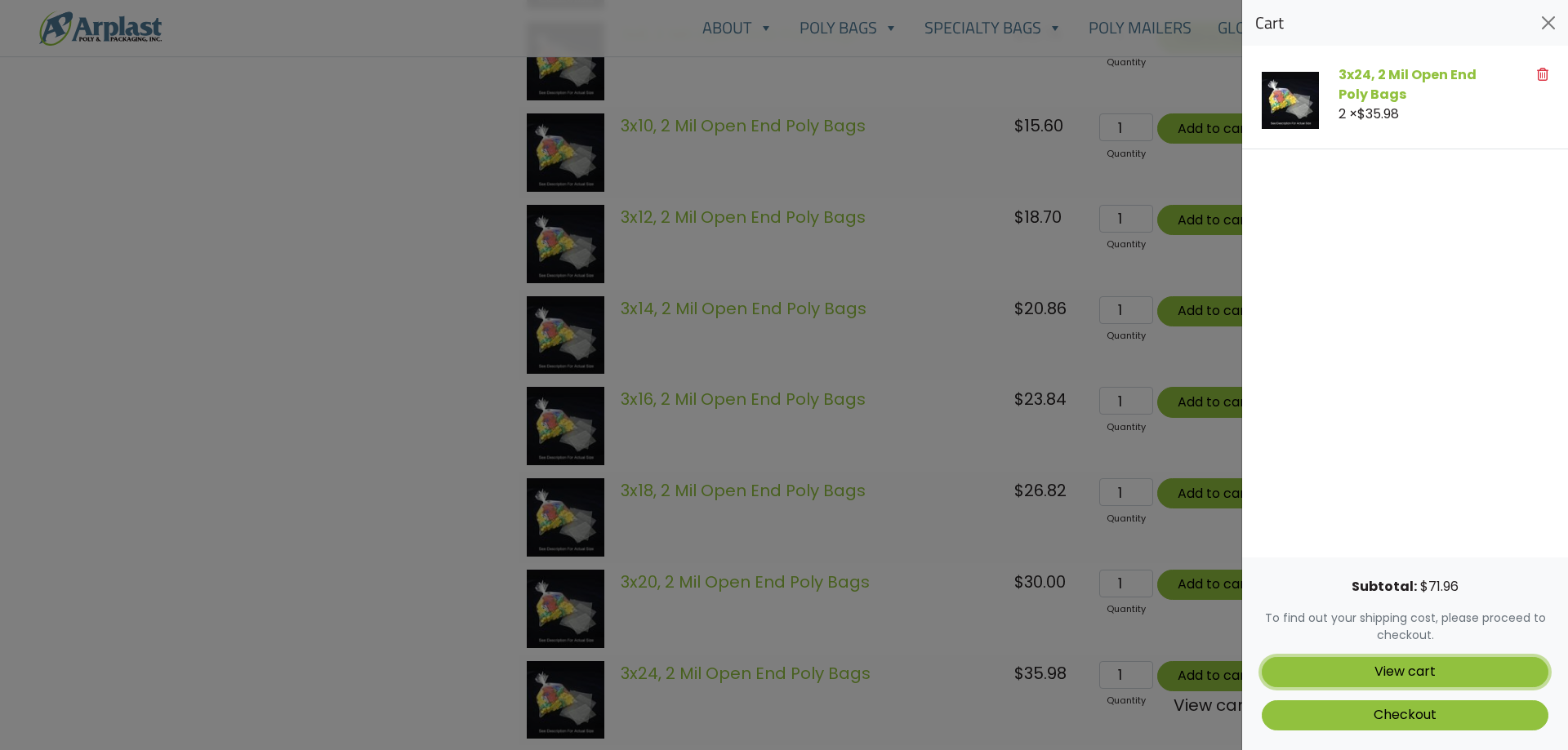
click at [1342, 680] on link "View cart" at bounding box center [1405, 671] width 286 height 31
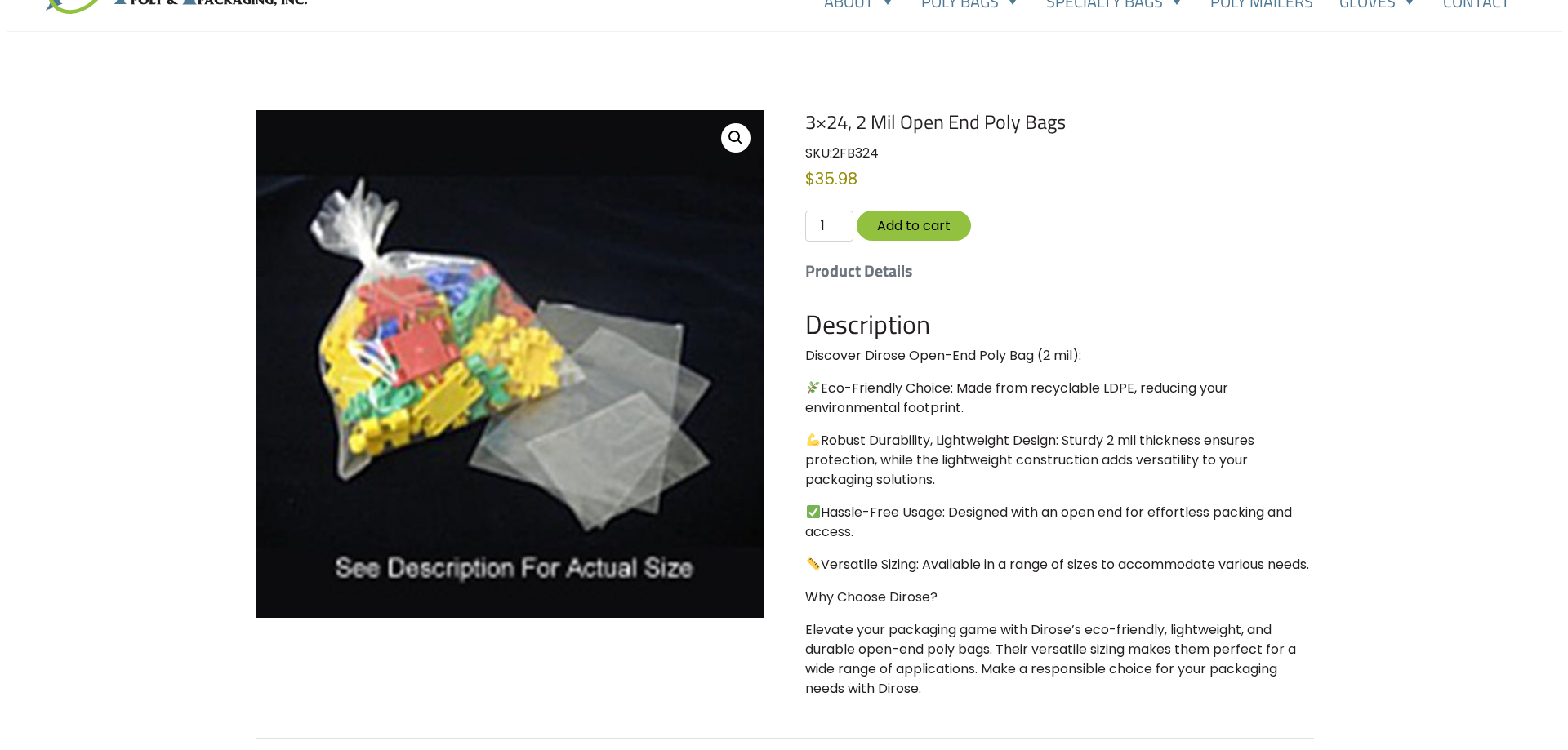
scroll to position [82, 0]
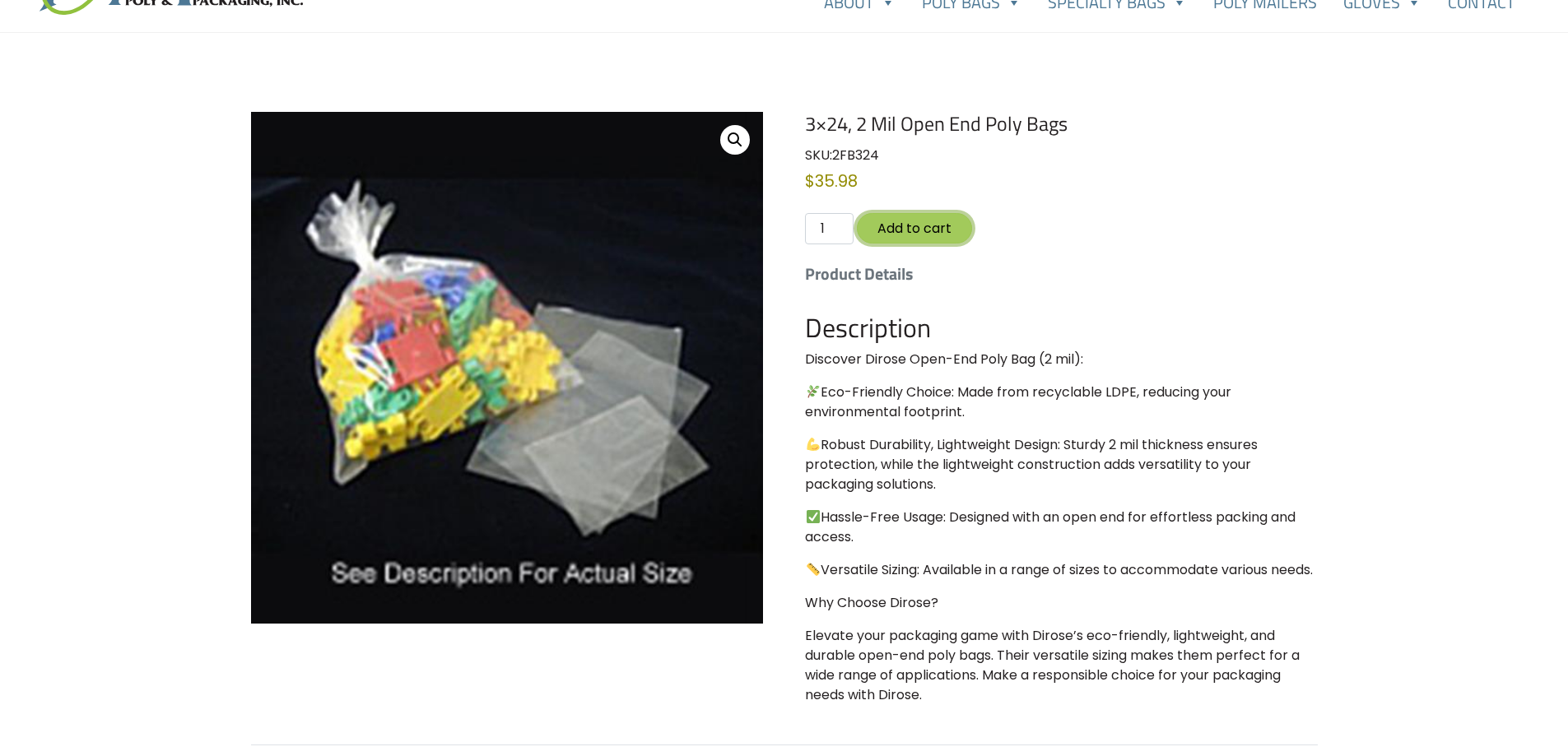
click at [886, 221] on button "Add to cart" at bounding box center [914, 228] width 115 height 31
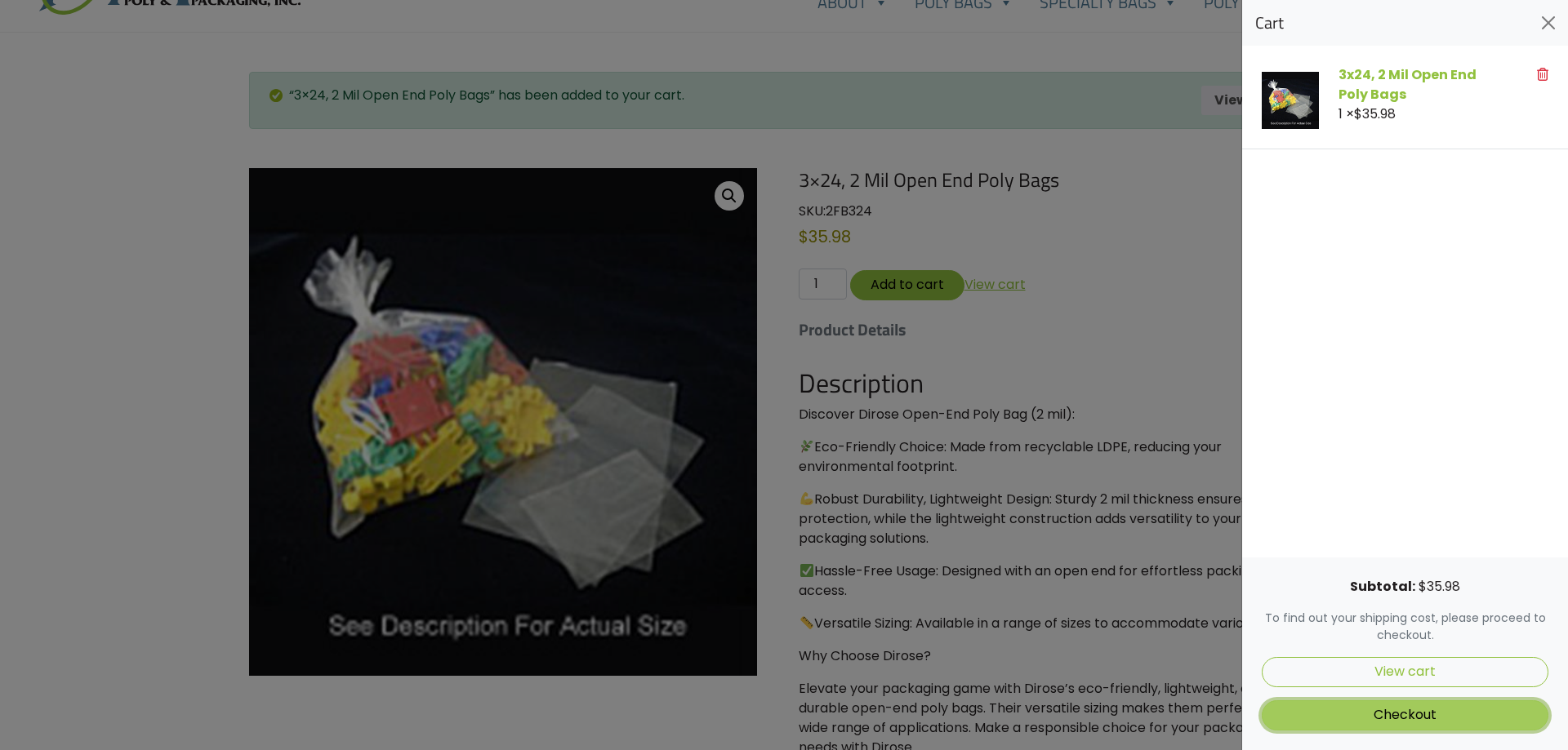
click at [1303, 721] on link "Checkout" at bounding box center [1405, 715] width 286 height 31
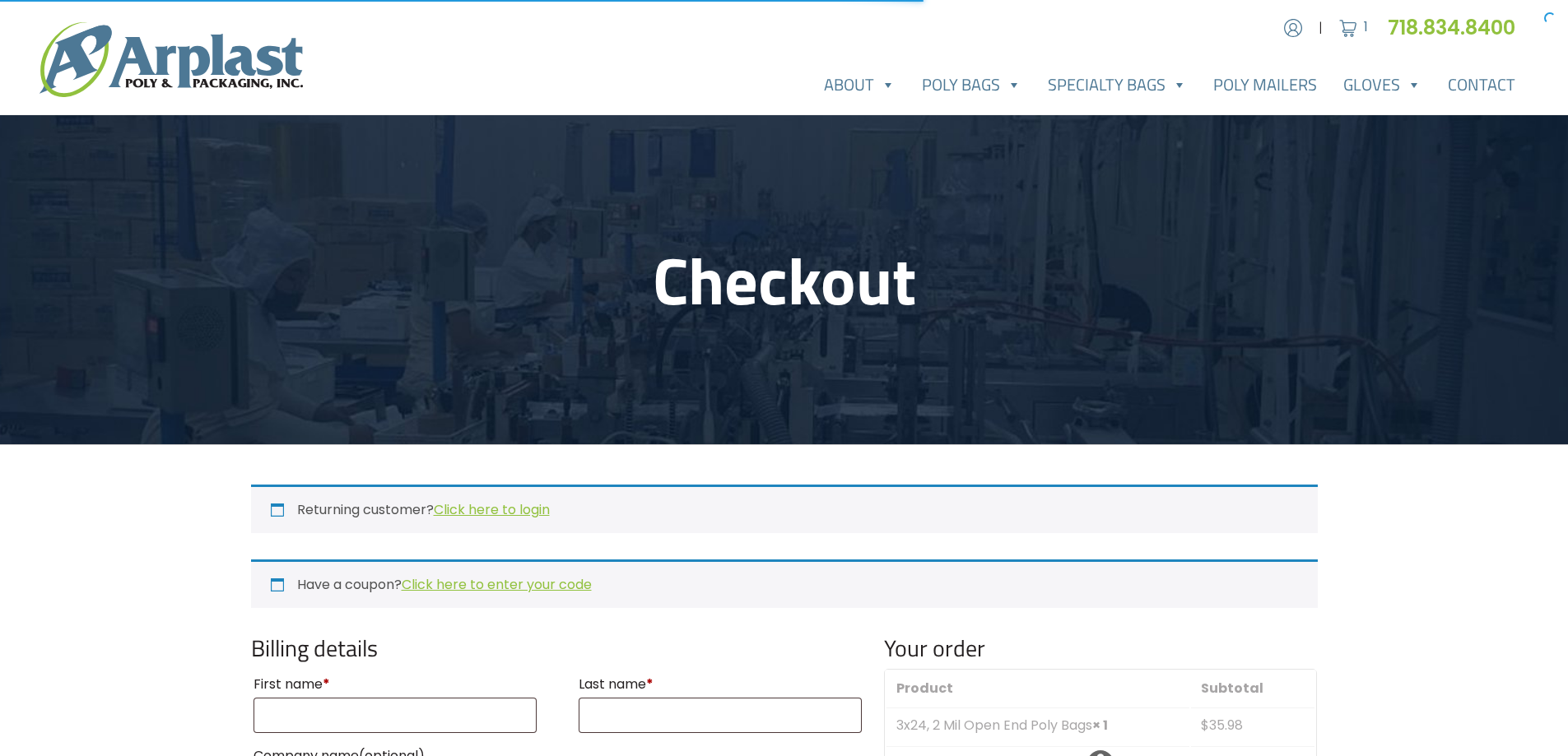
select select "NJ"
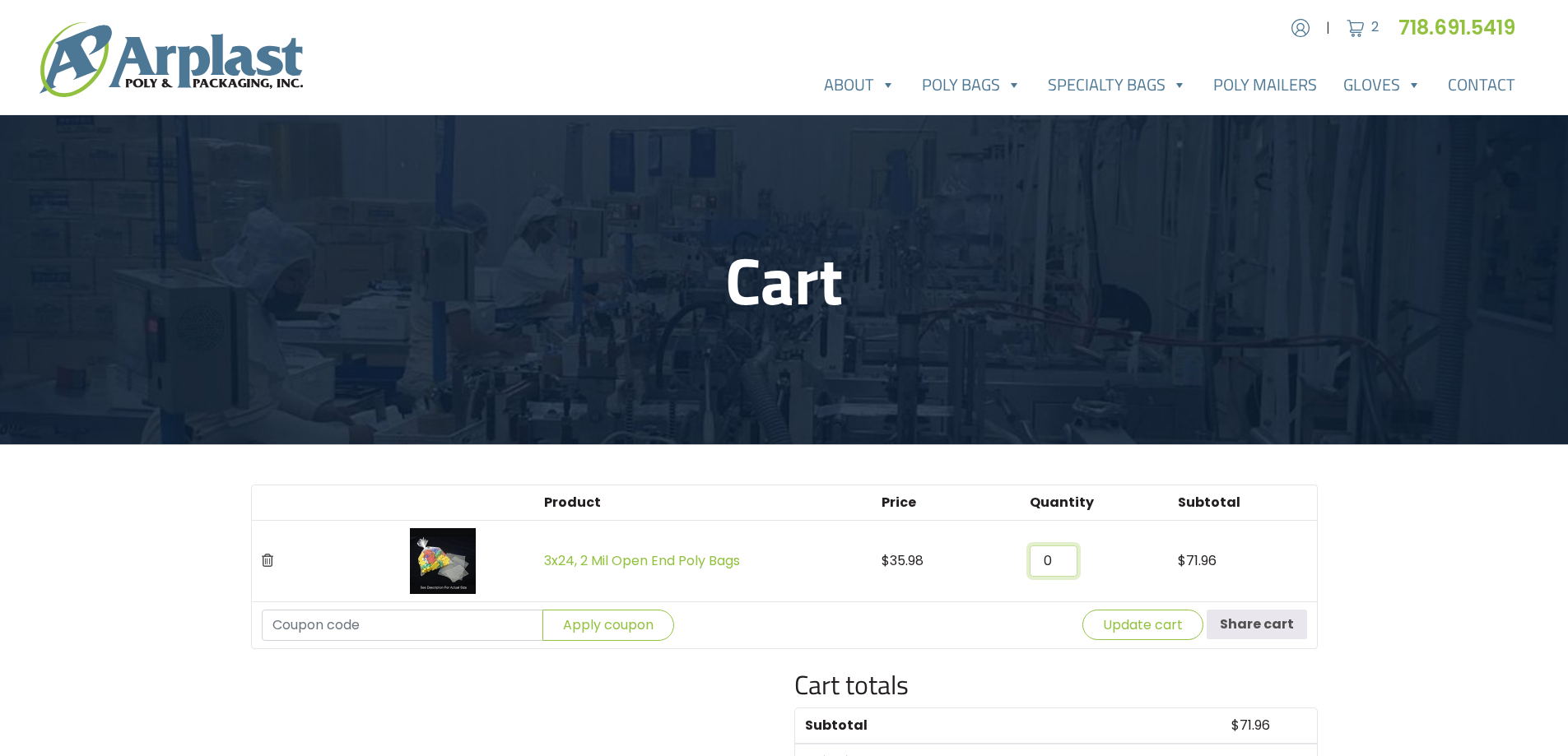
drag, startPoint x: 1065, startPoint y: 561, endPoint x: 1028, endPoint y: 561, distance: 37.0
click at [1030, 561] on input "0" at bounding box center [1053, 561] width 48 height 32
type input "01"
click at [1143, 620] on button "Update cart" at bounding box center [1143, 624] width 121 height 31
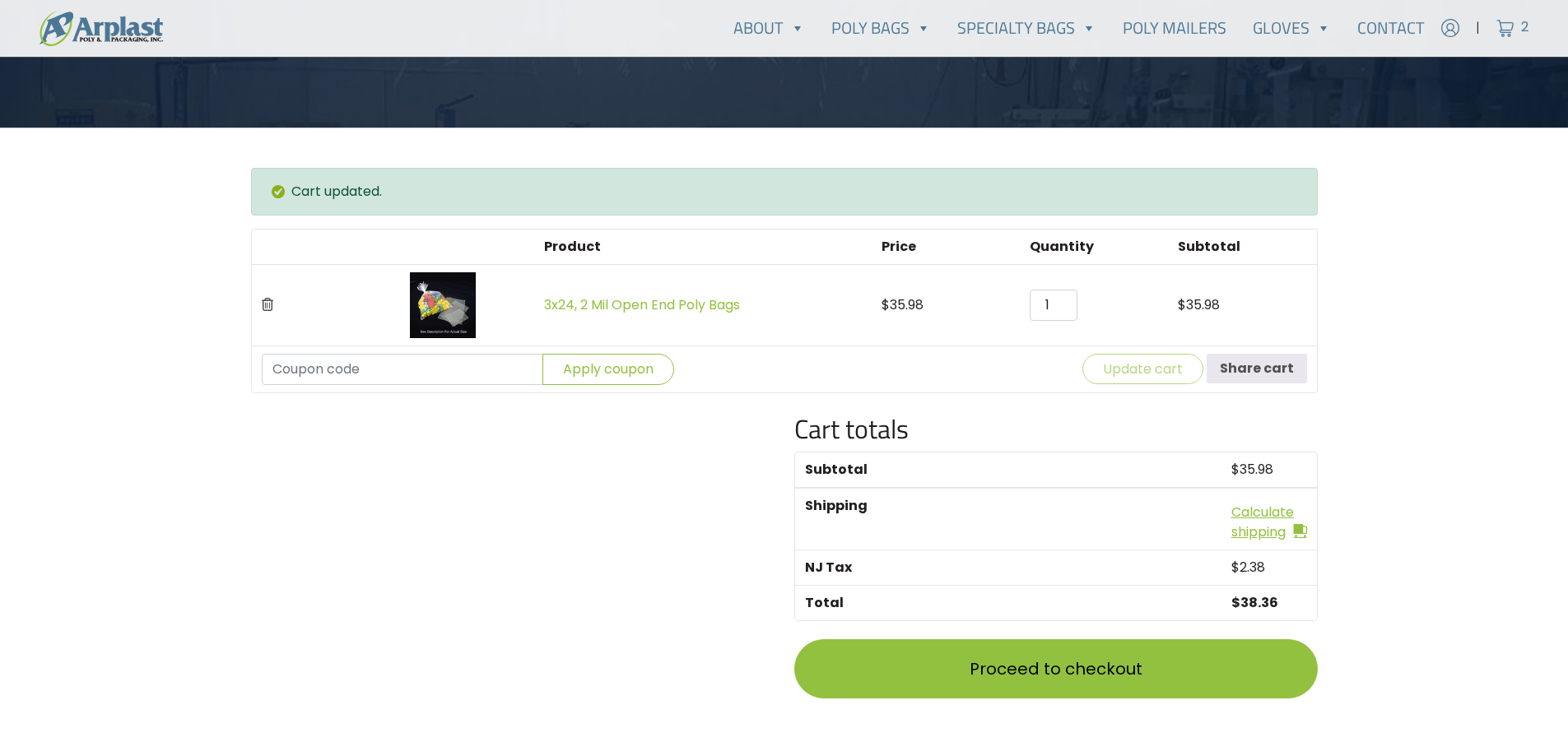
scroll to position [403, 0]
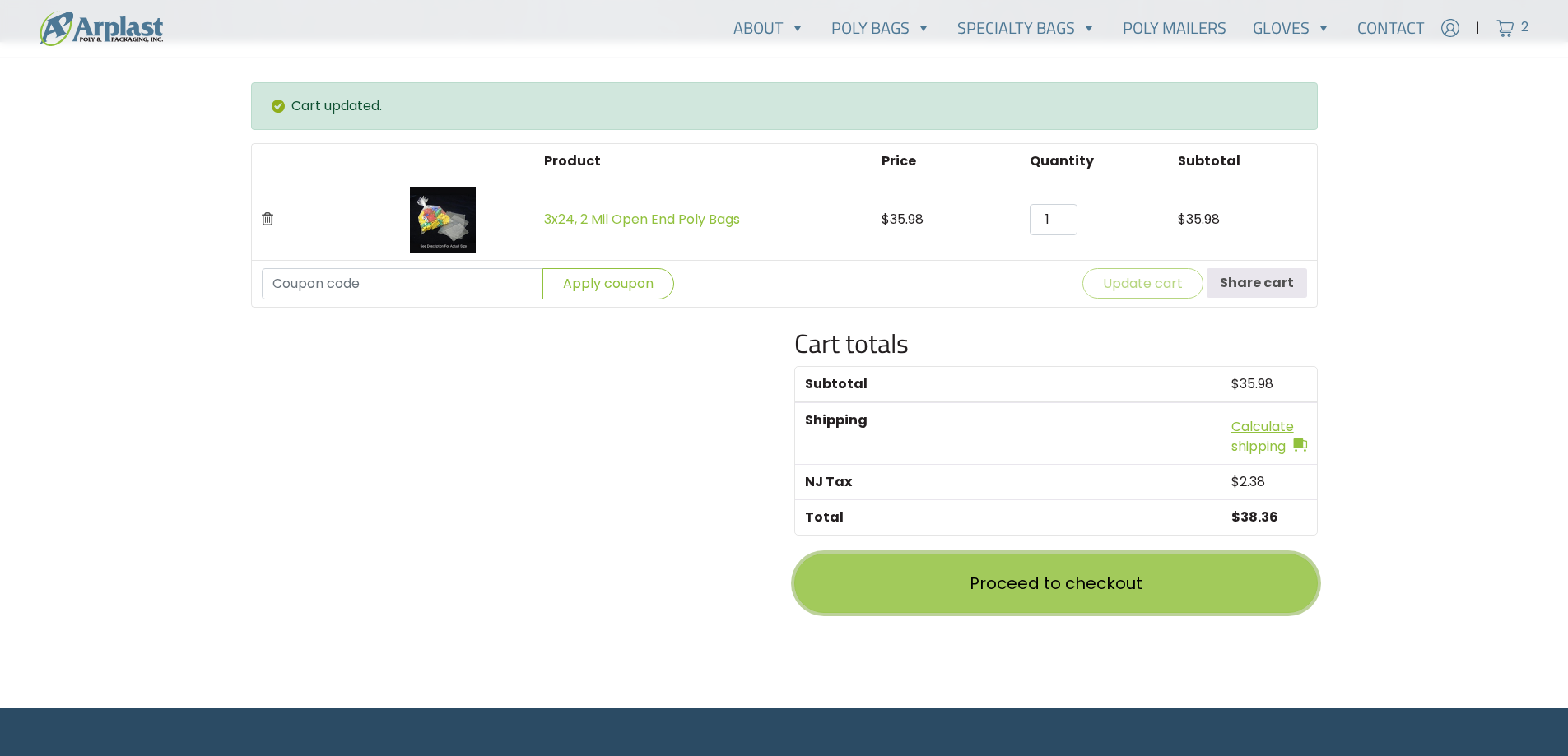
click at [1058, 583] on link "Proceed to checkout" at bounding box center [1056, 583] width 524 height 59
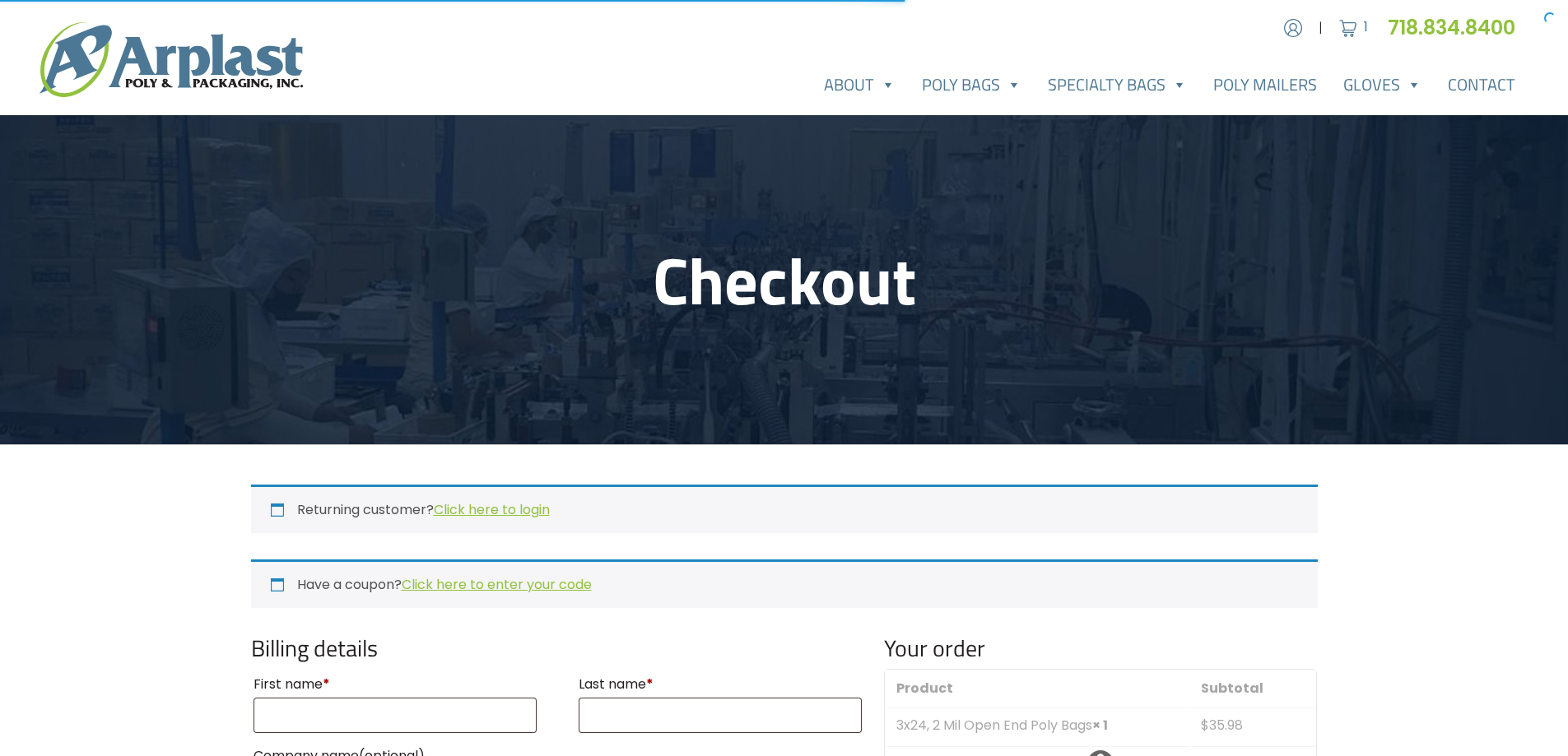
select select "NJ"
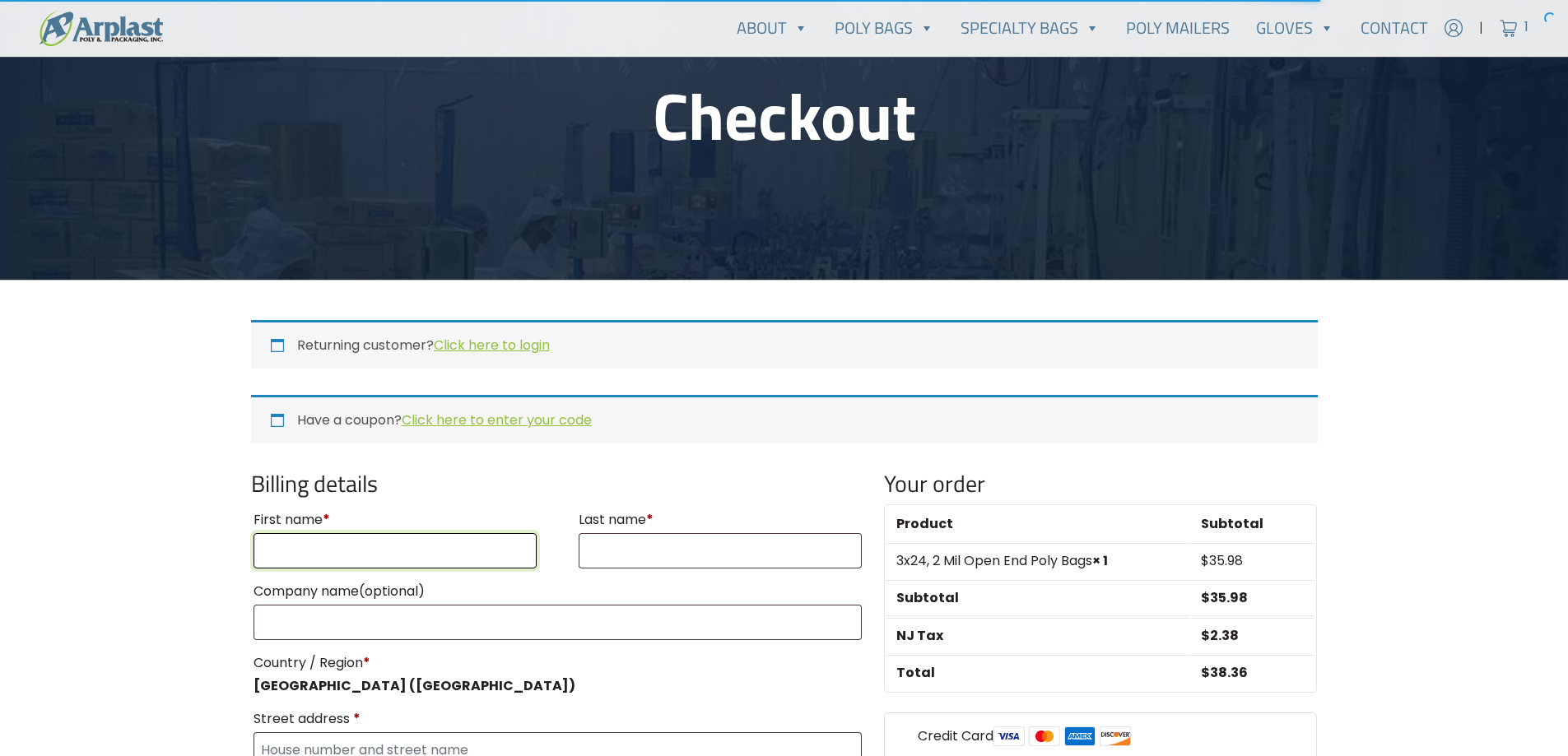
click at [319, 548] on input "First name *" at bounding box center [395, 550] width 284 height 35
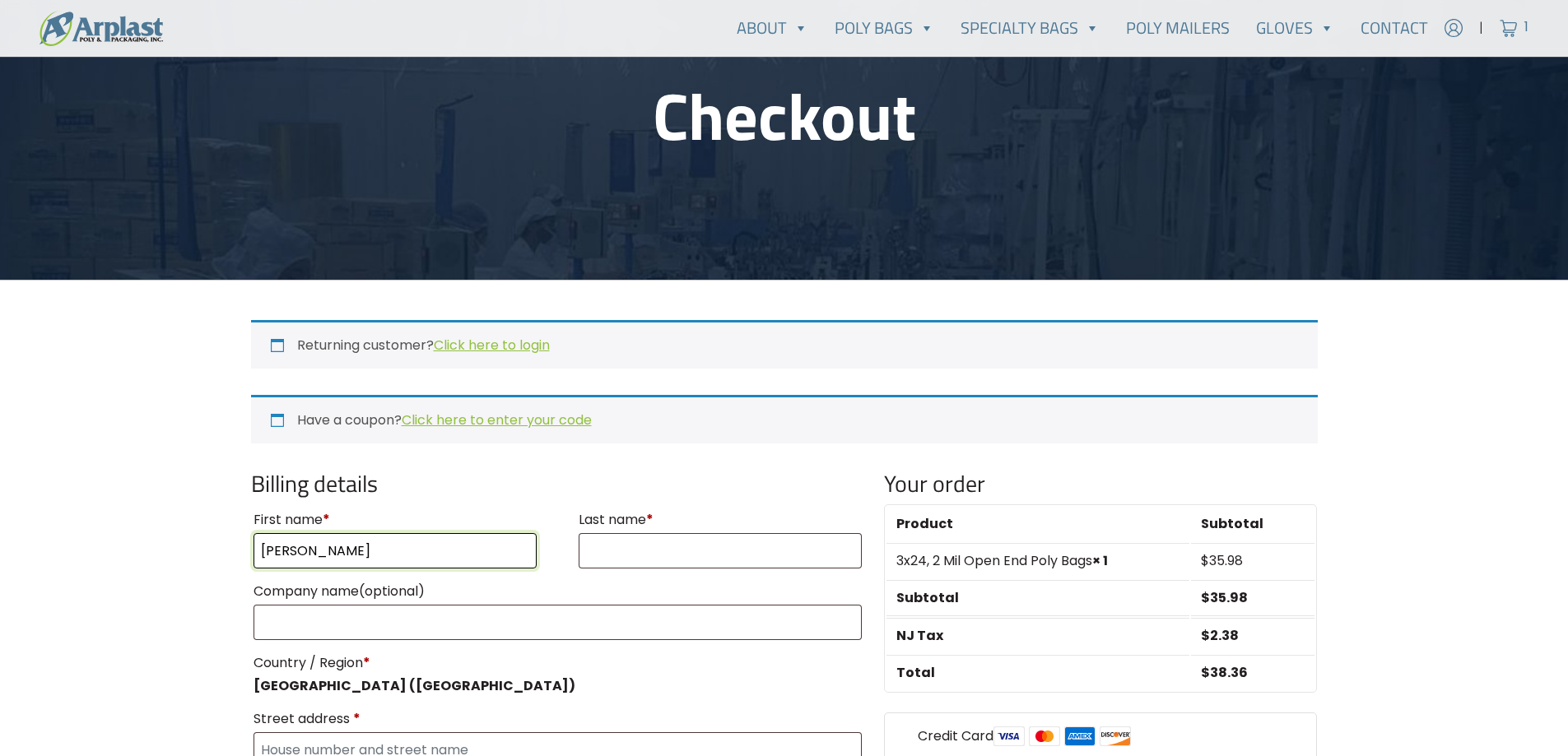
type input "JoEllyn"
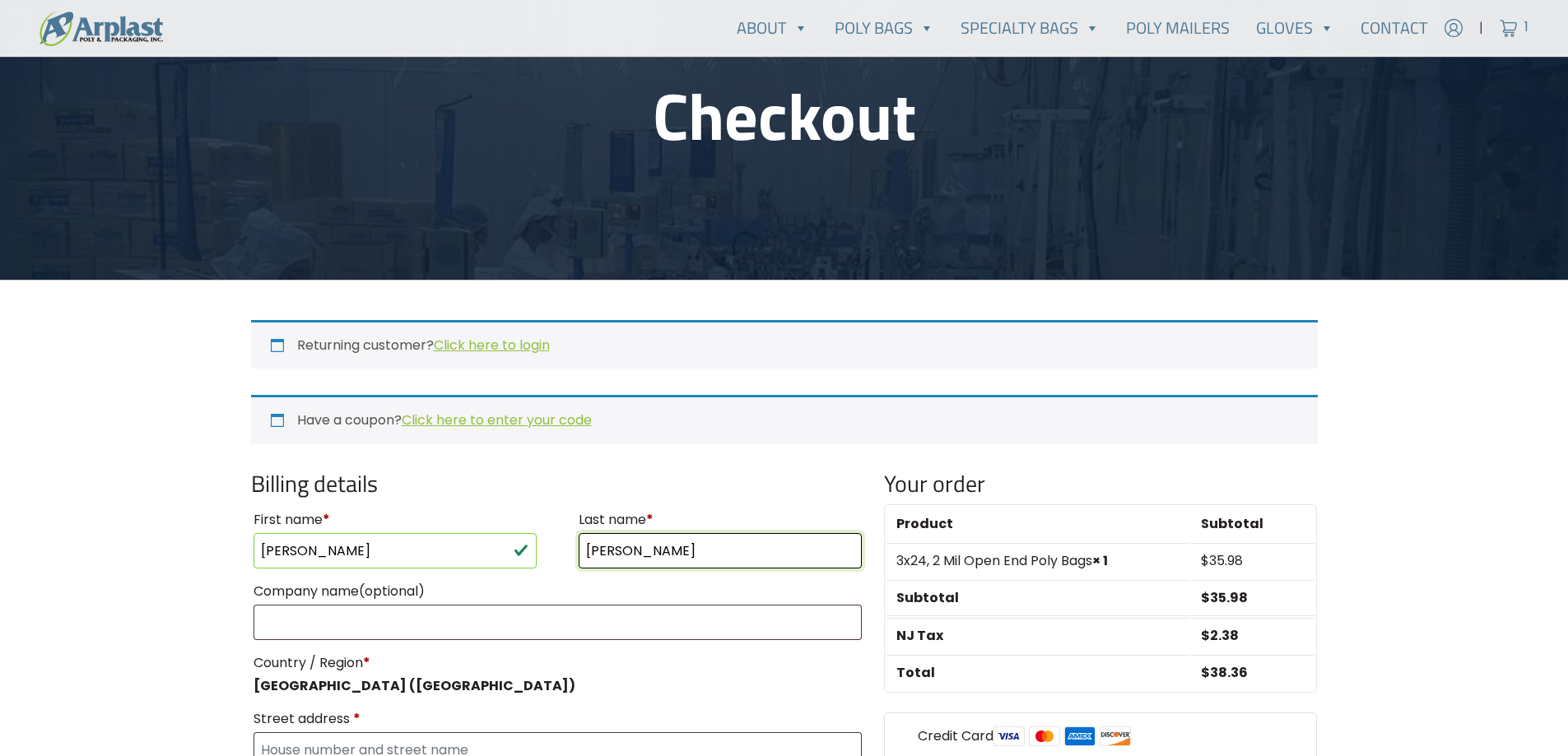
type input "Jablonski"
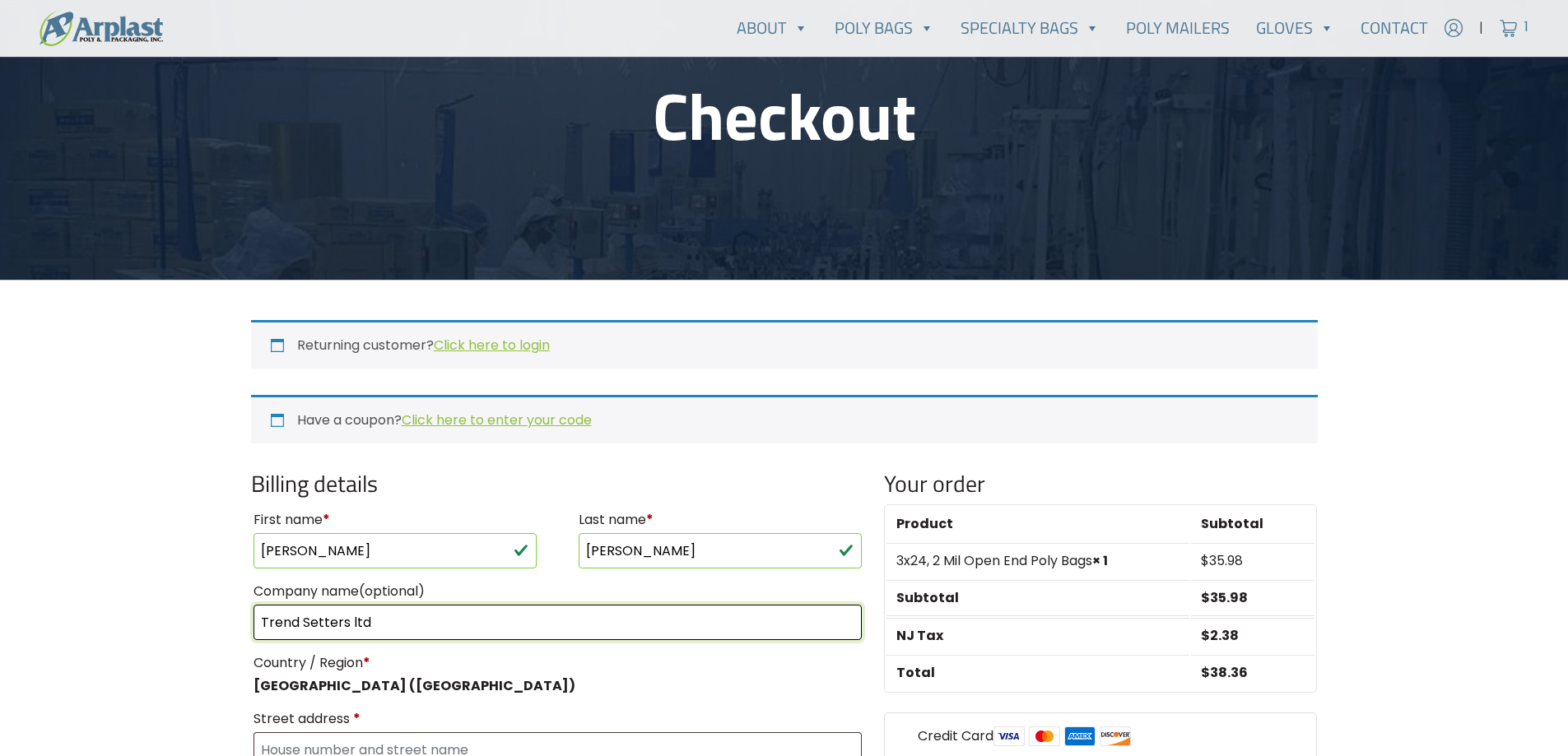
type input "Trend Setters ltd"
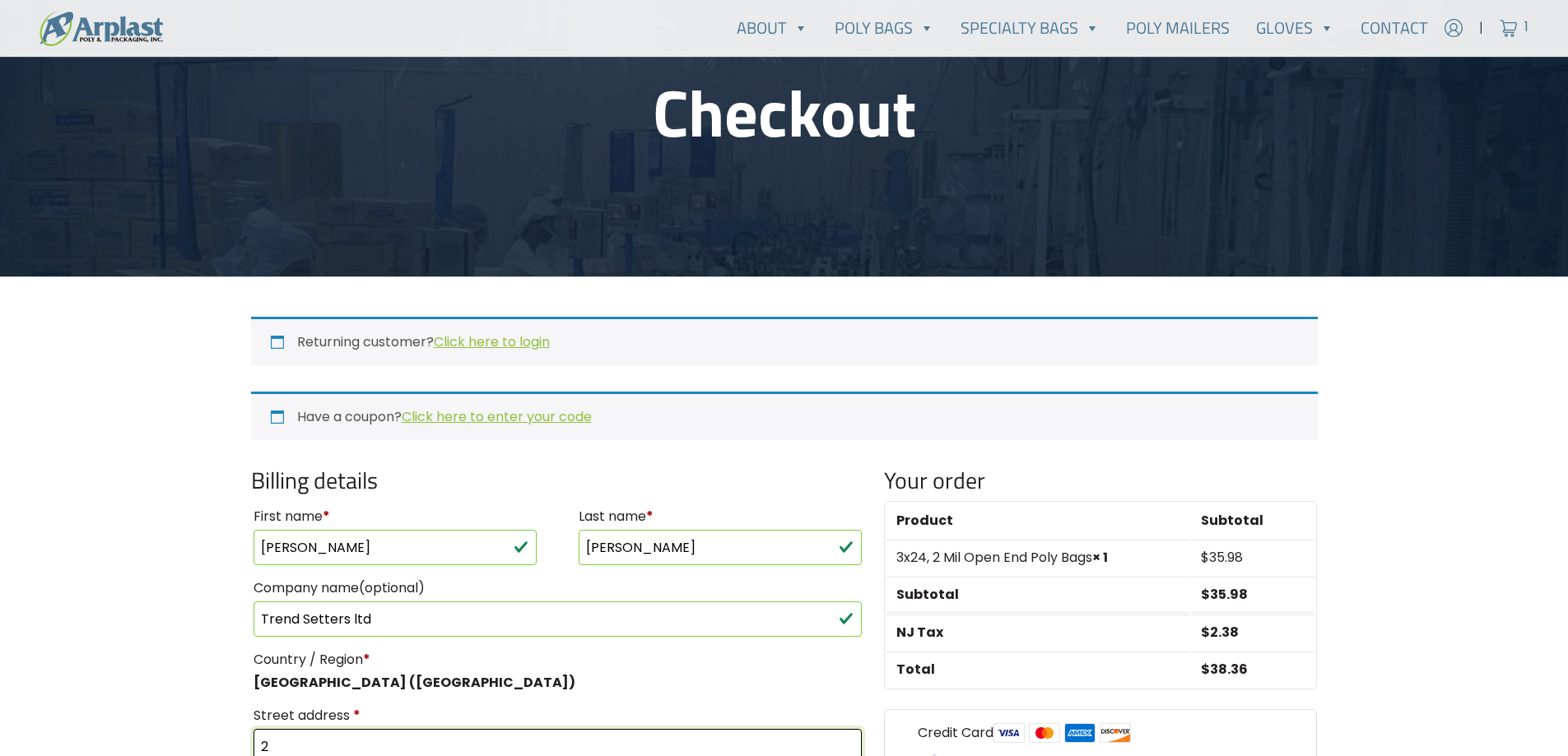
scroll to position [175, 0]
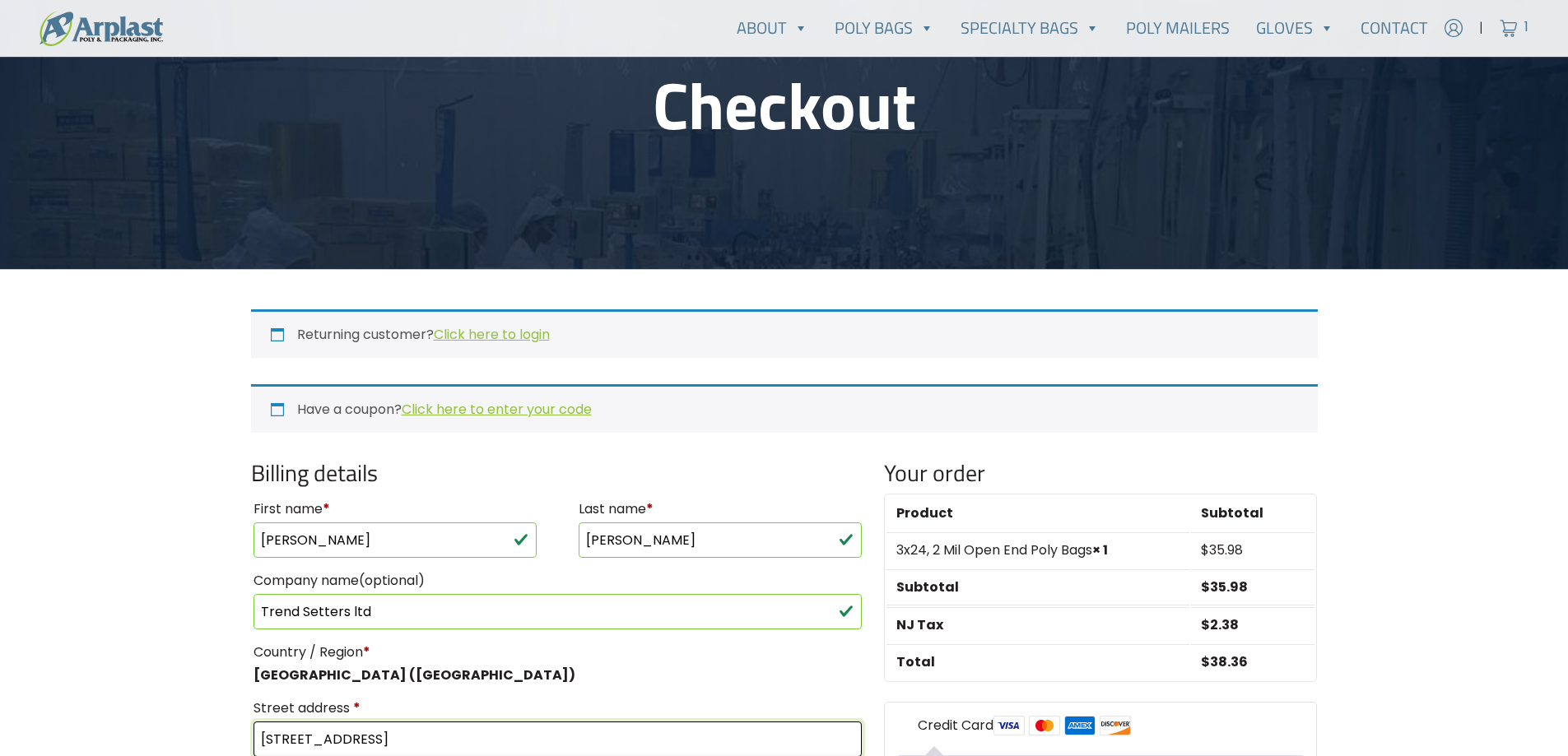
type input "[STREET_ADDRESS]"
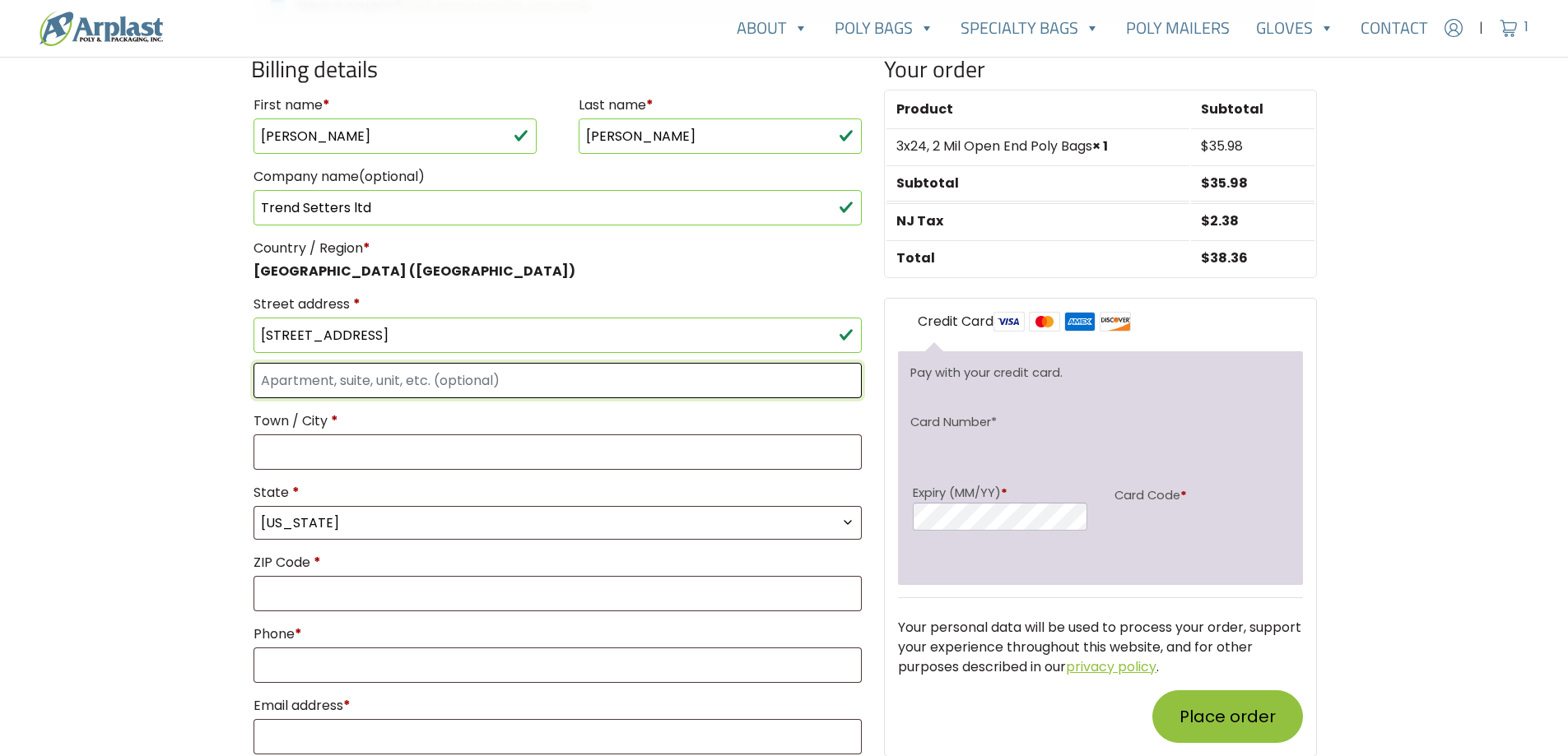
scroll to position [582, 0]
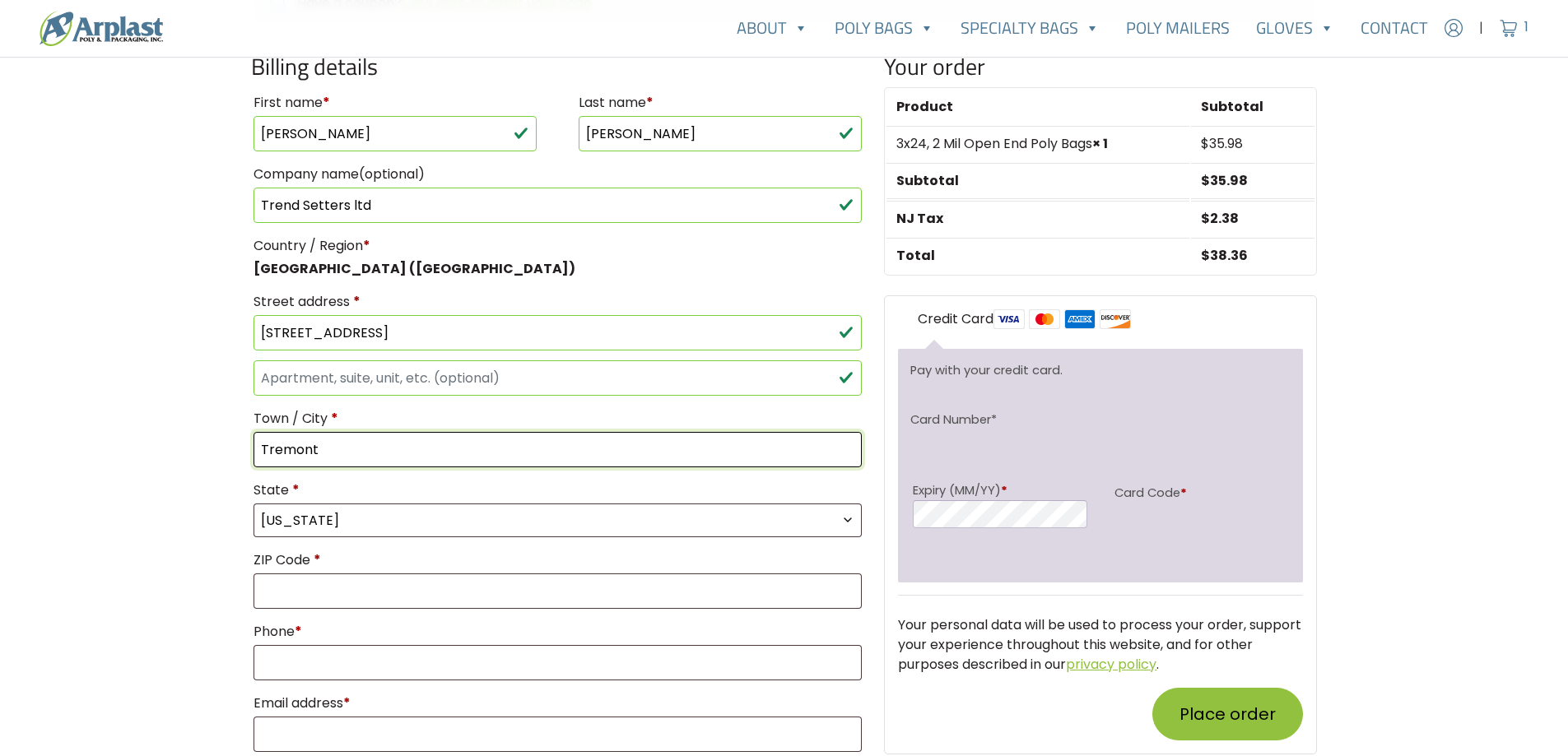
type input "Tremont"
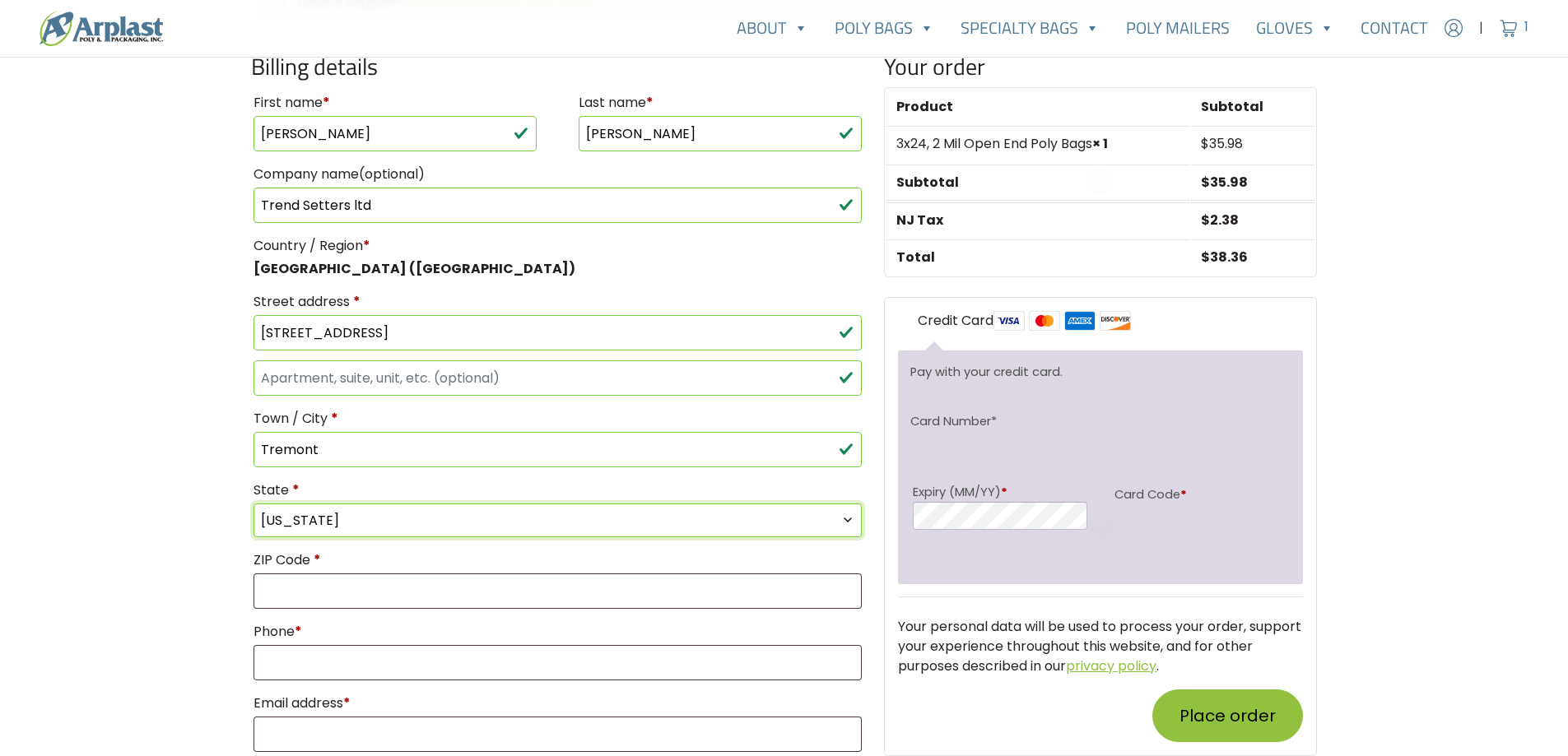
select select "IL"
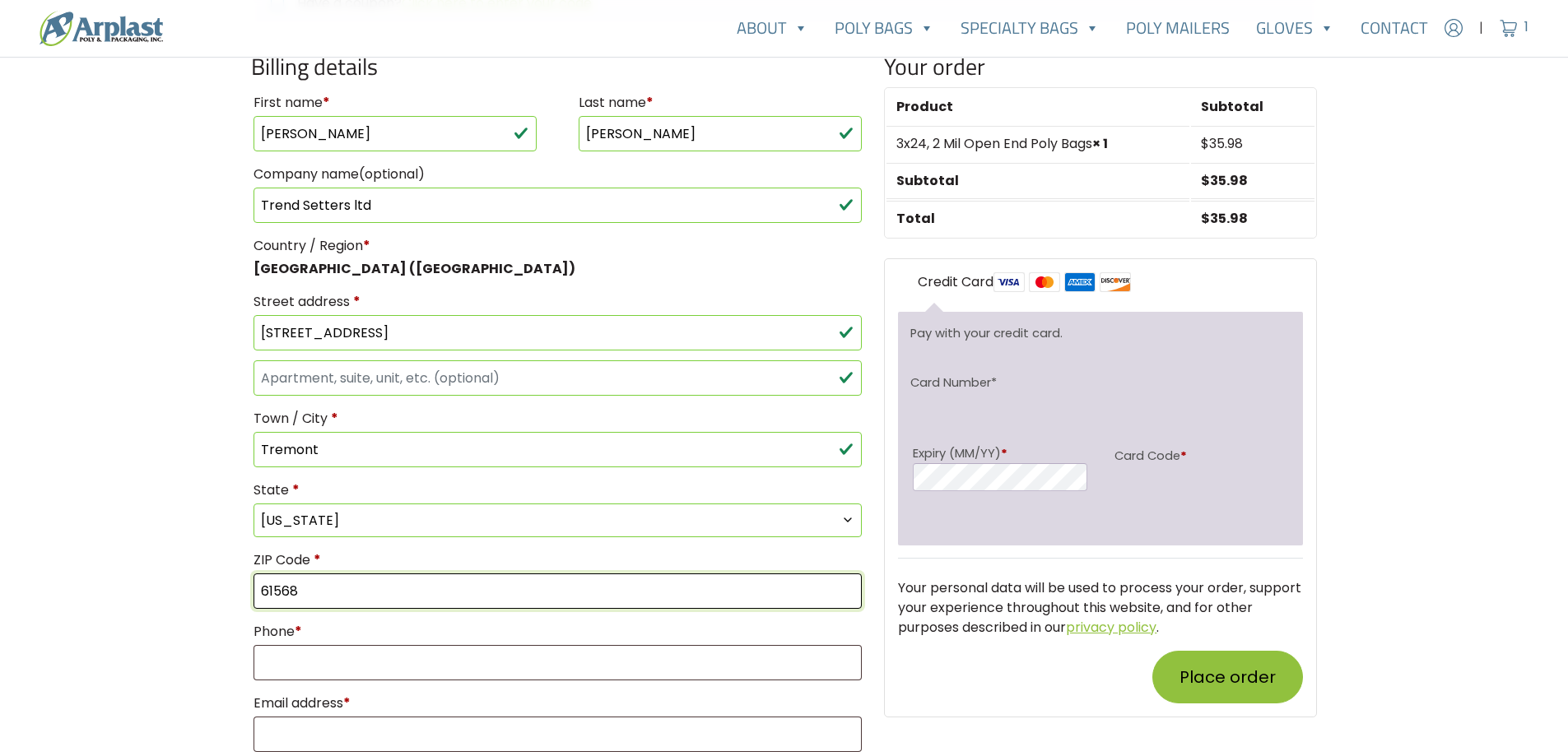
type input "61568"
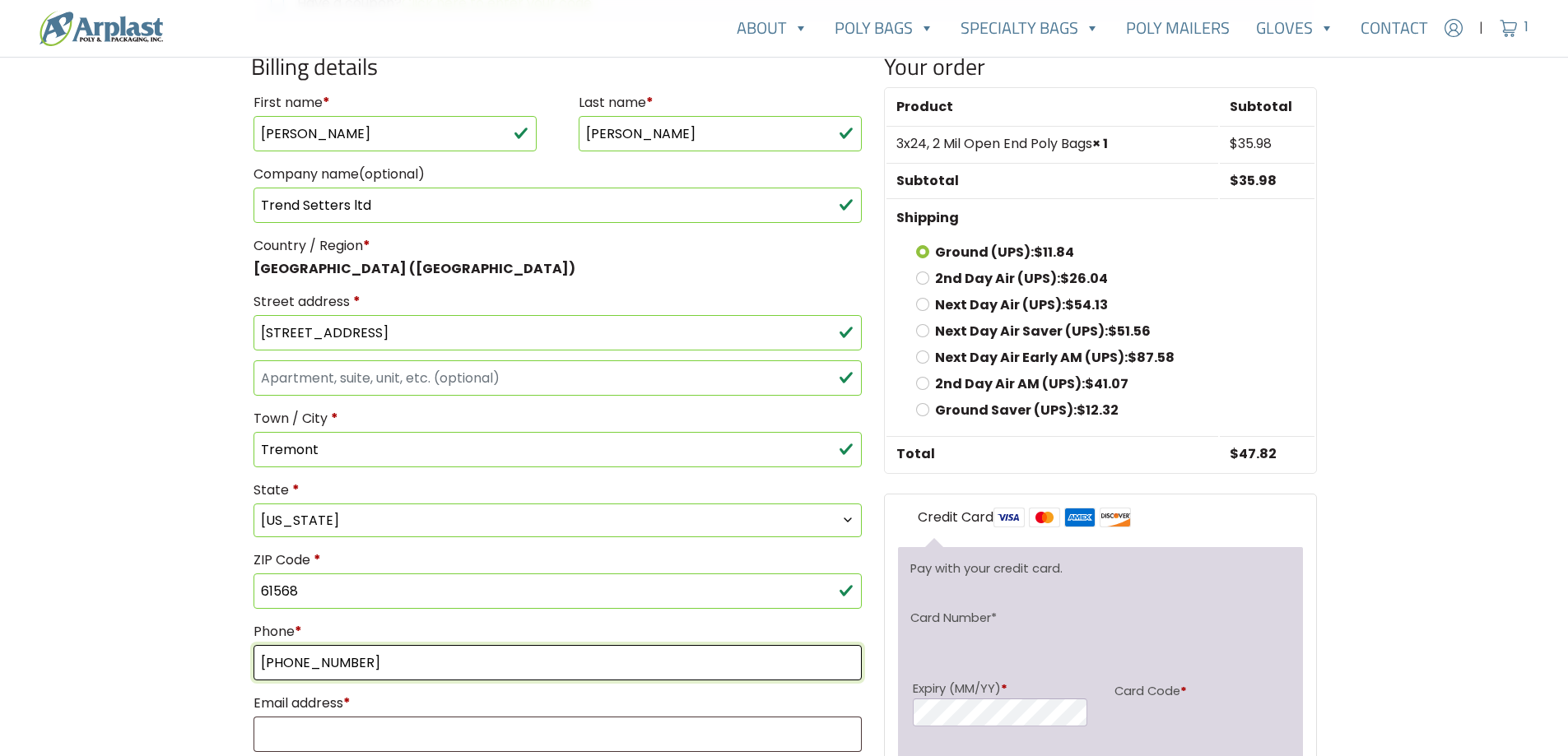
type input "[PHONE_NUMBER]"
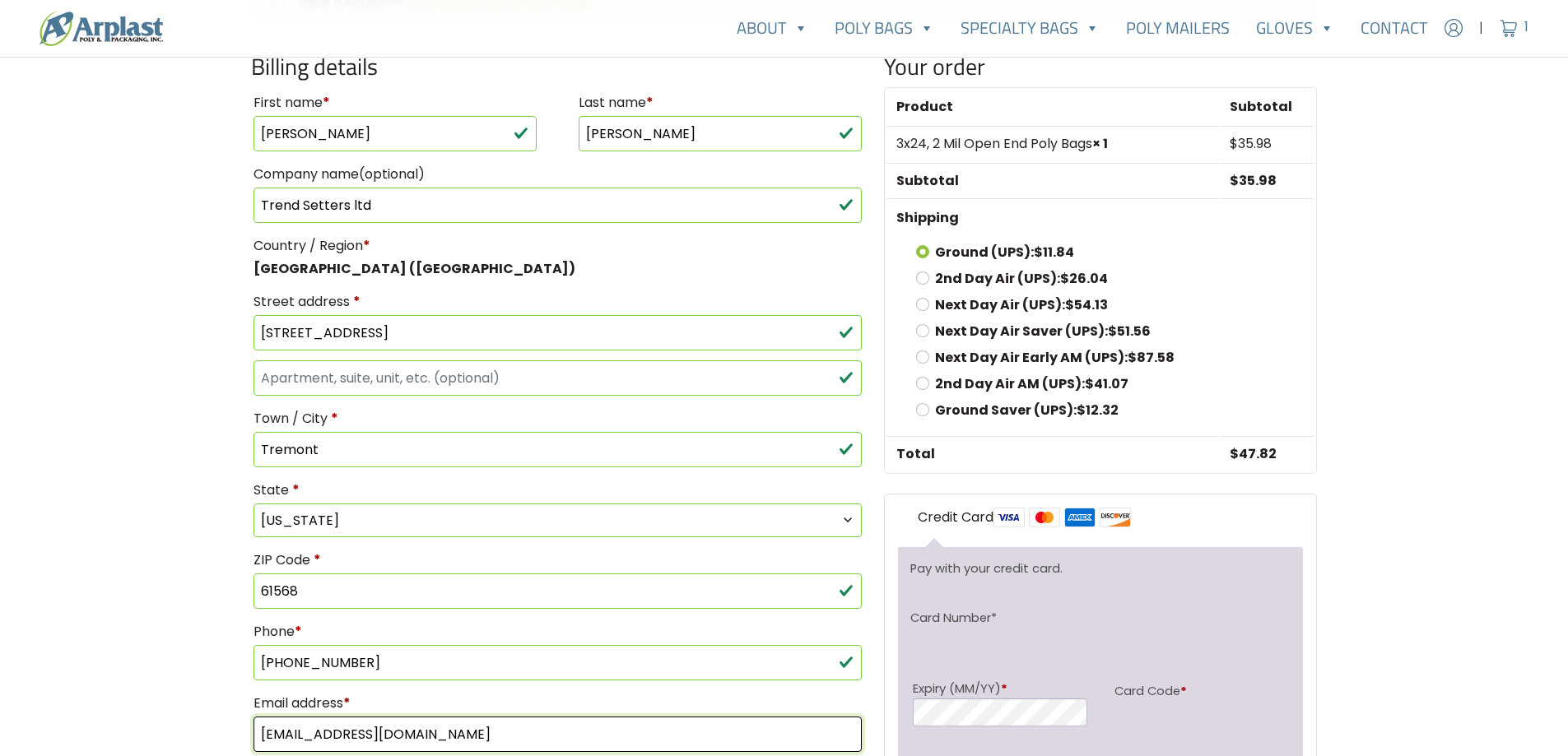
type input "[EMAIL_ADDRESS][DOMAIN_NAME]"
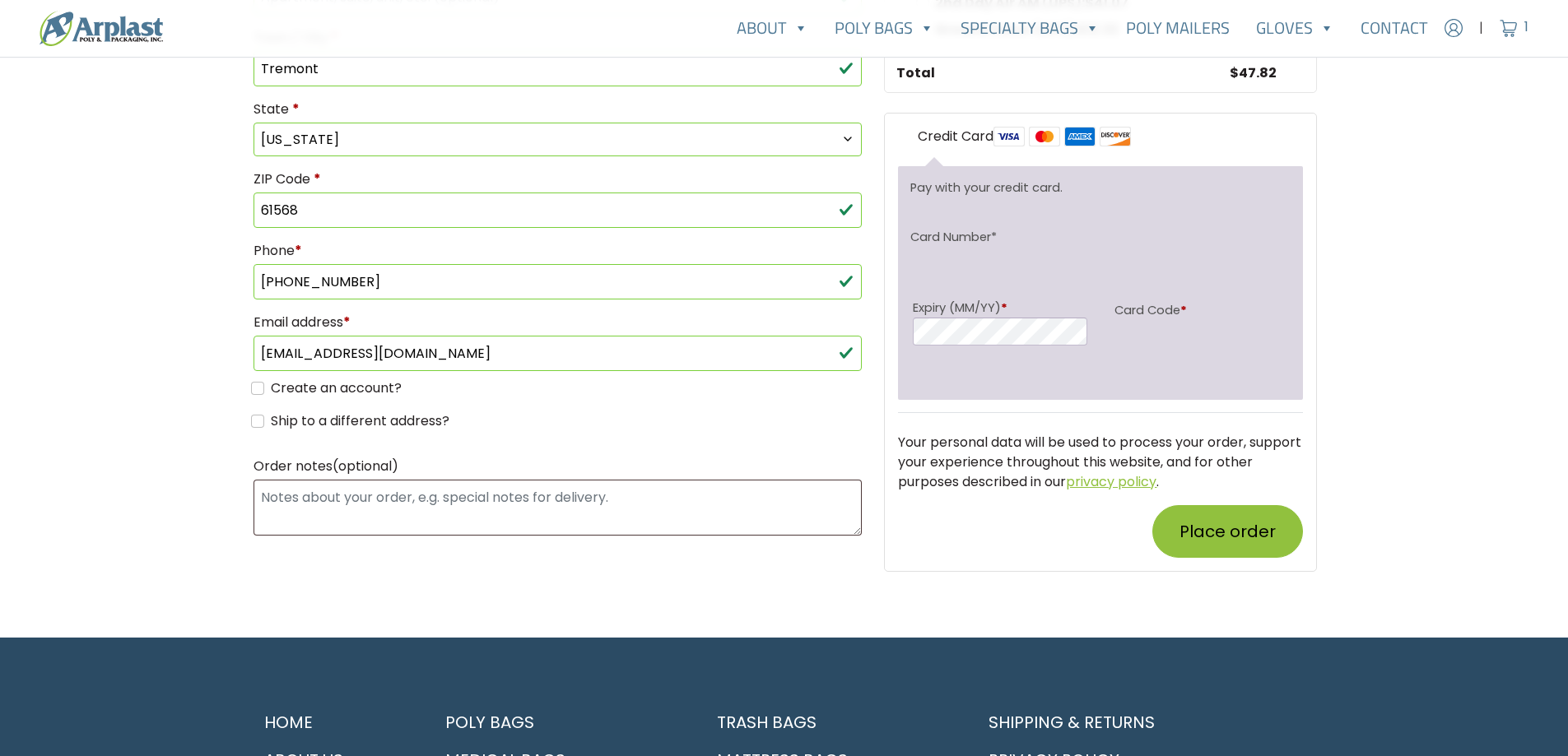
scroll to position [972, 0]
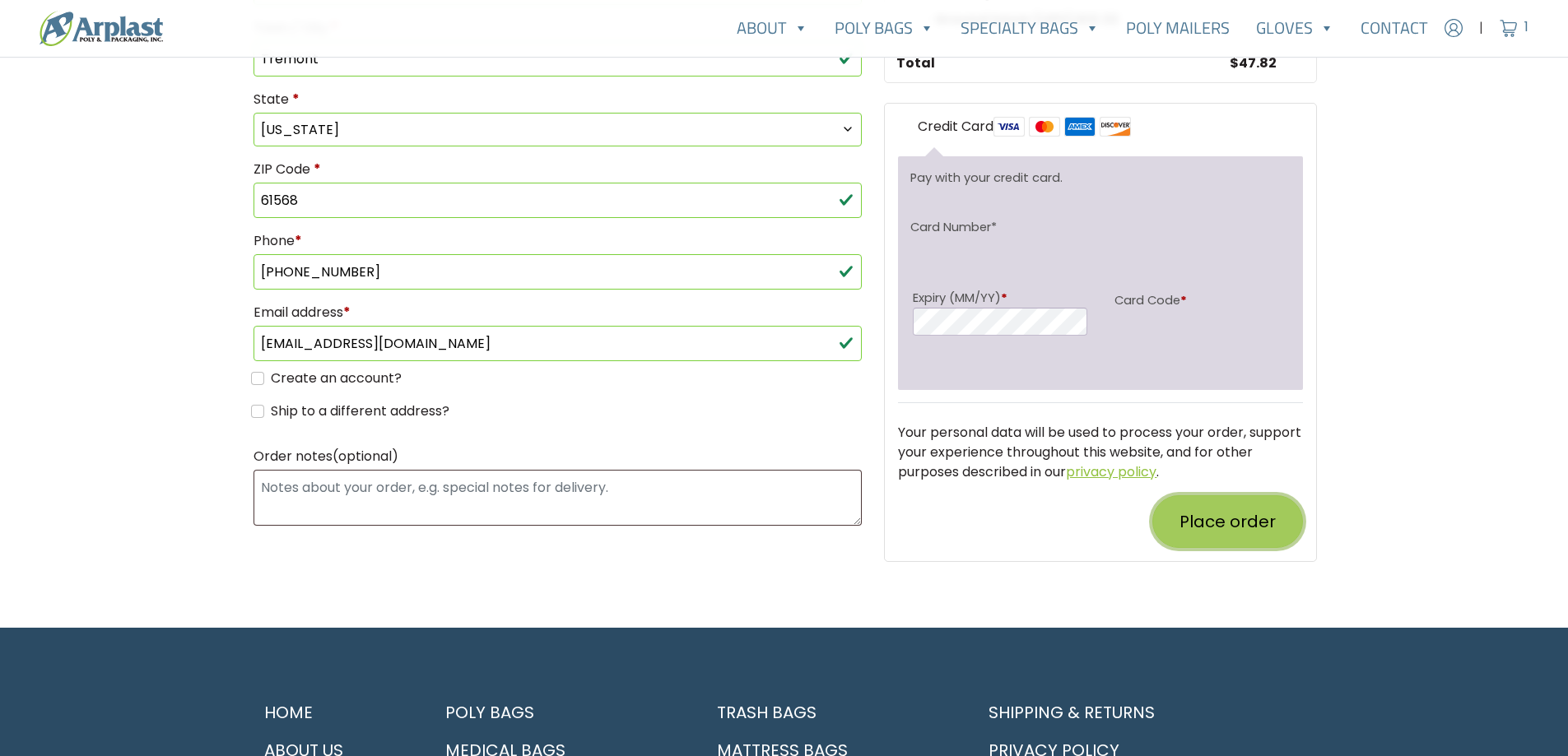
click at [1230, 529] on button "Place order" at bounding box center [1228, 521] width 151 height 53
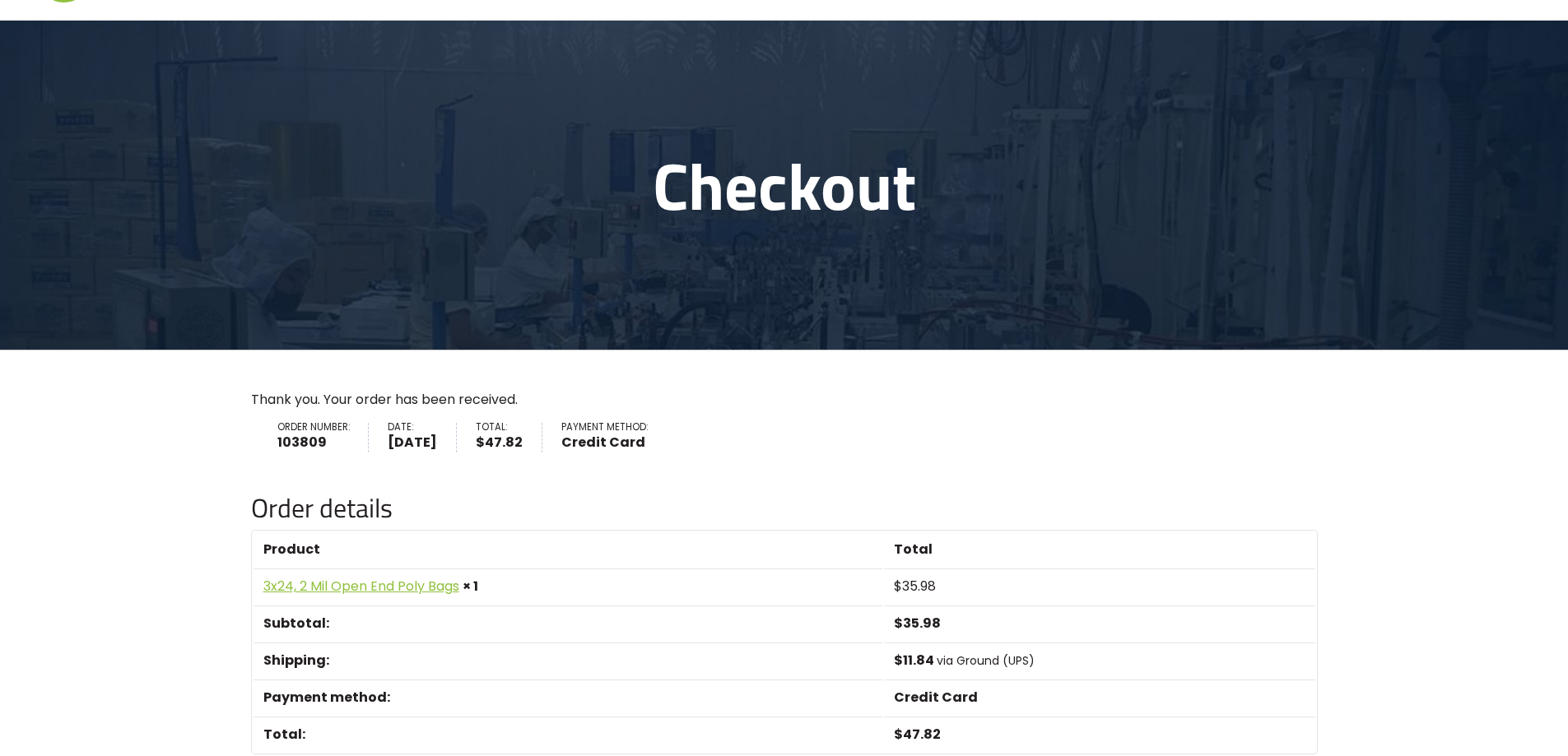
scroll to position [329, 0]
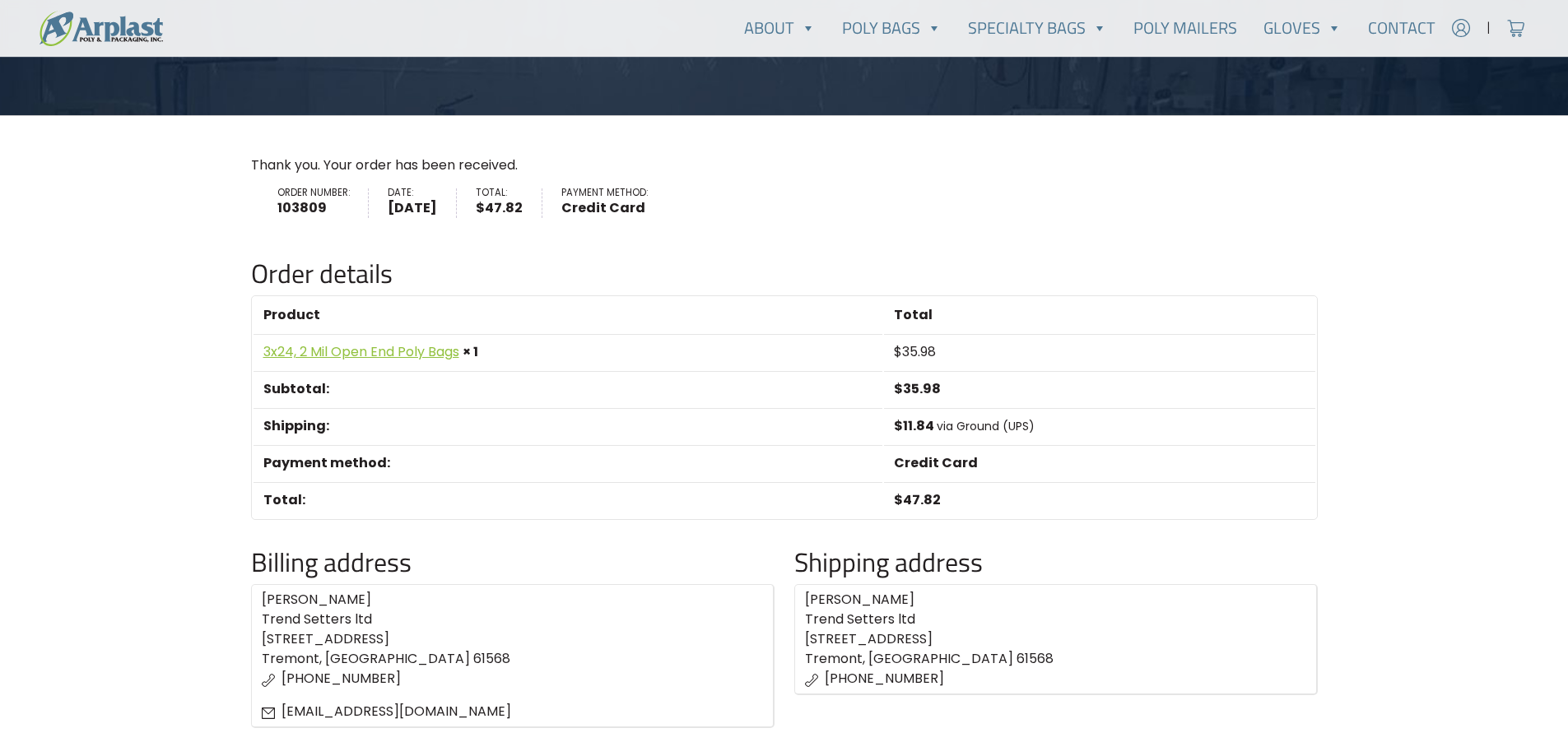
click at [901, 173] on p "Thank you. Your order has been received." at bounding box center [784, 166] width 1067 height 20
